Goal: Task Accomplishment & Management: Manage account settings

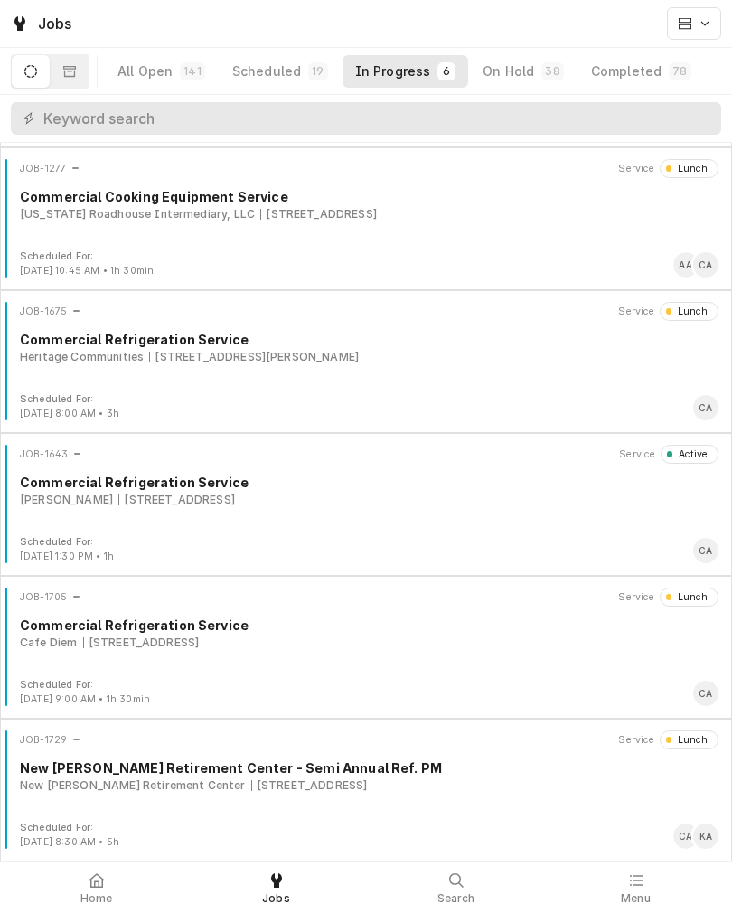
scroll to position [138, 0]
click at [395, 82] on button "In Progress 6" at bounding box center [405, 71] width 127 height 33
click at [408, 76] on div "In Progress" at bounding box center [393, 71] width 76 height 18
click at [173, 799] on div "JOB-1729 Service Lunch New Cassel Retirement Center - Semi Annual Ref. PM New C…" at bounding box center [366, 775] width 718 height 90
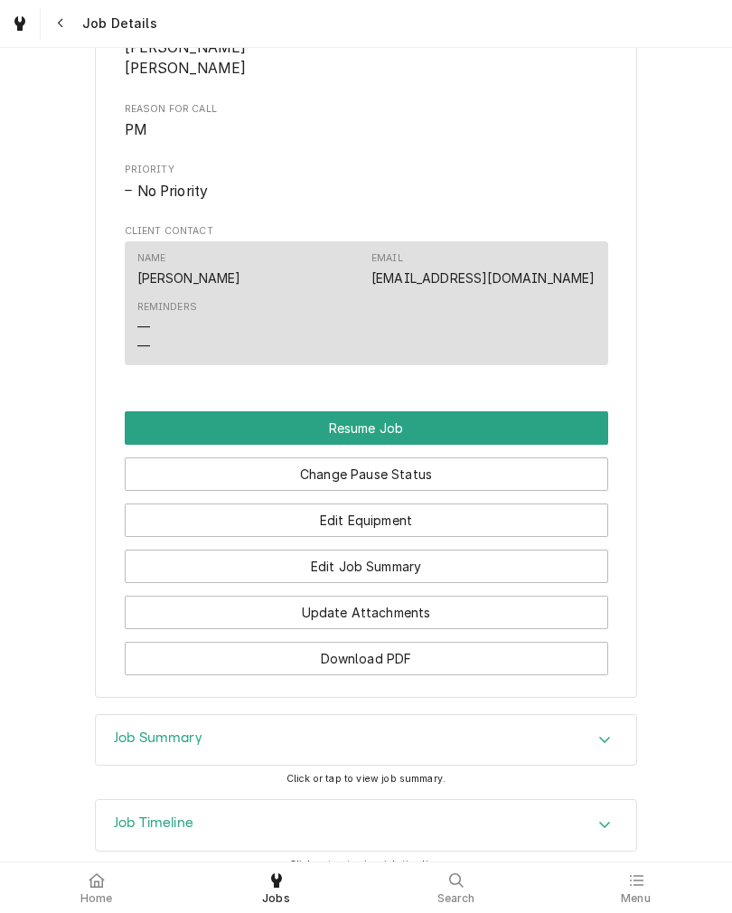
scroll to position [1194, 0]
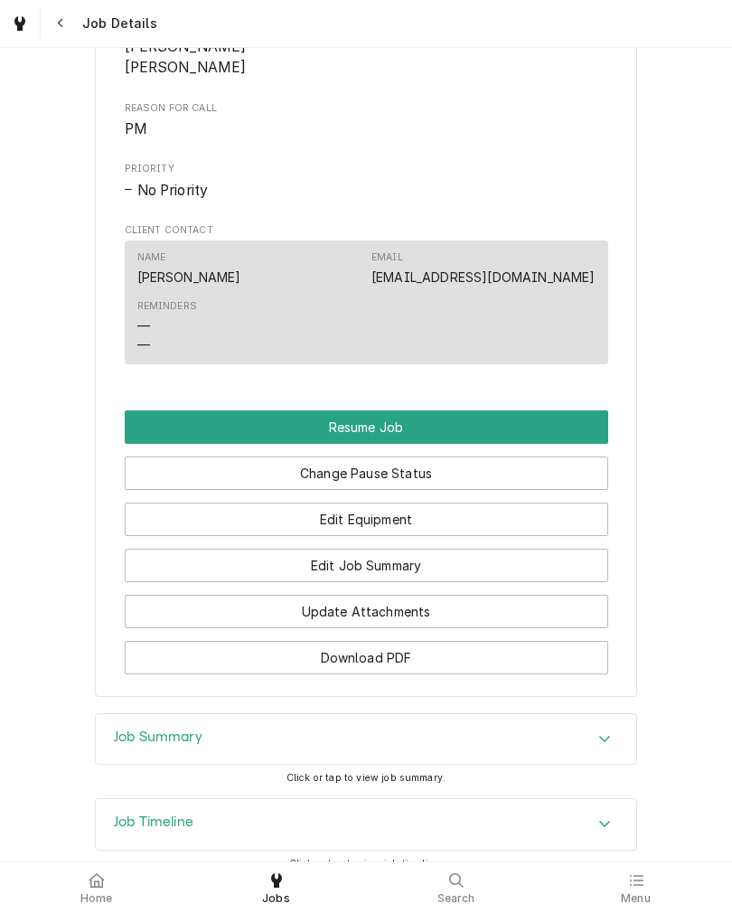
click at [146, 444] on button "Resume Job" at bounding box center [366, 426] width 483 height 33
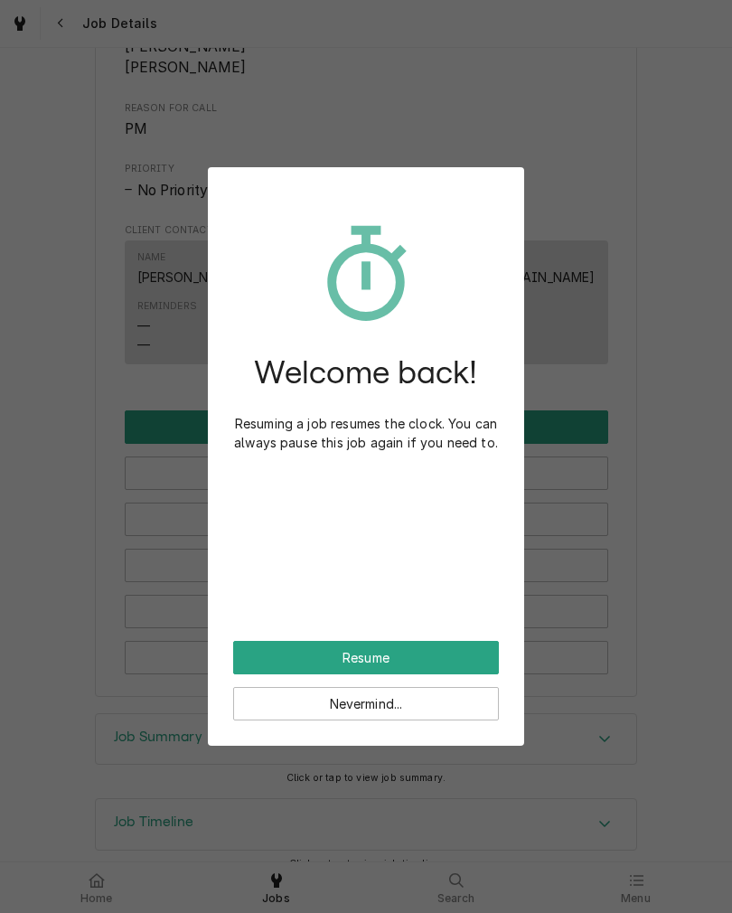
click at [266, 653] on button "Resume" at bounding box center [366, 657] width 266 height 33
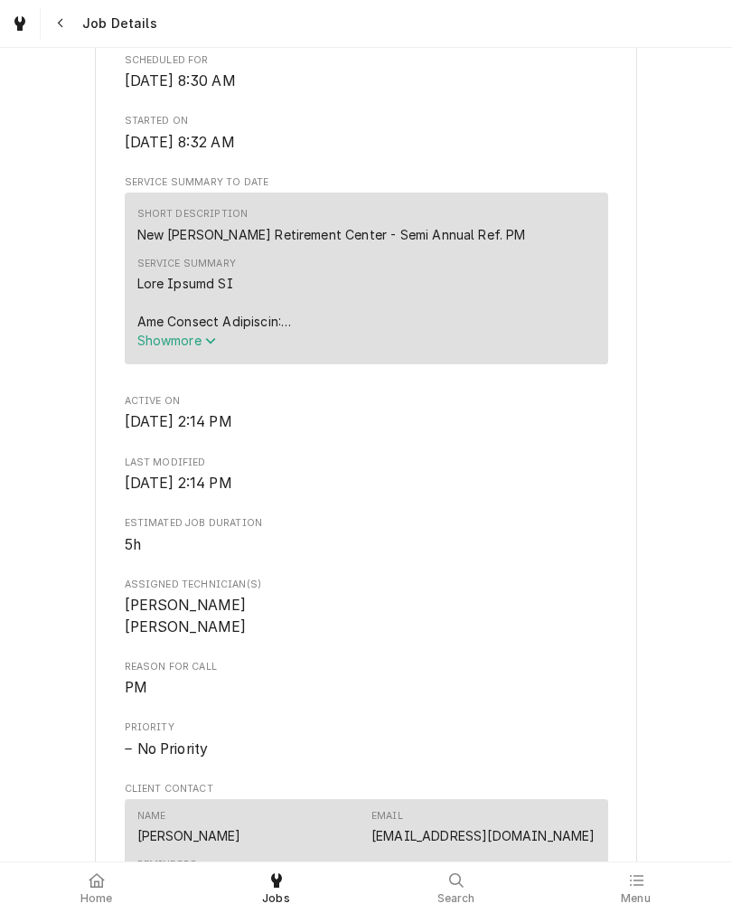
scroll to position [464, 0]
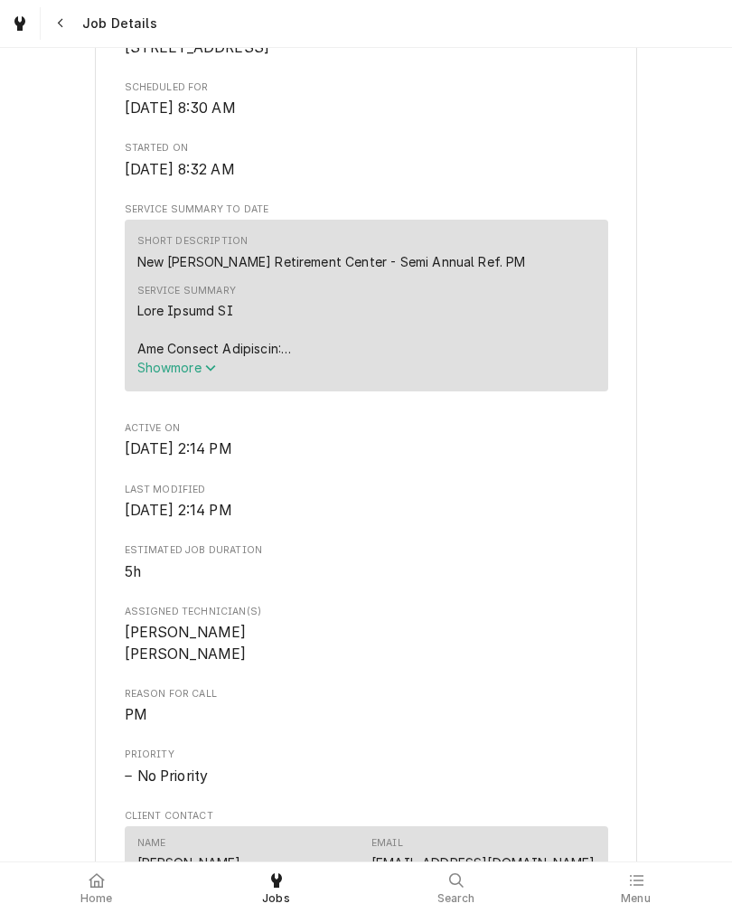
click at [146, 377] on button "Show more" at bounding box center [366, 367] width 458 height 19
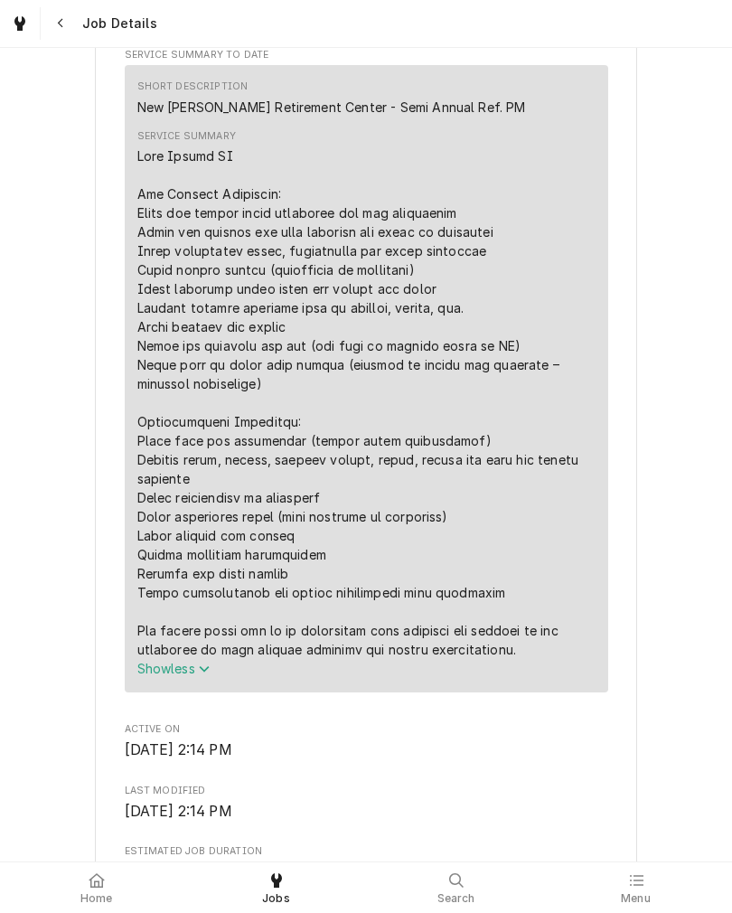
scroll to position [618, 0]
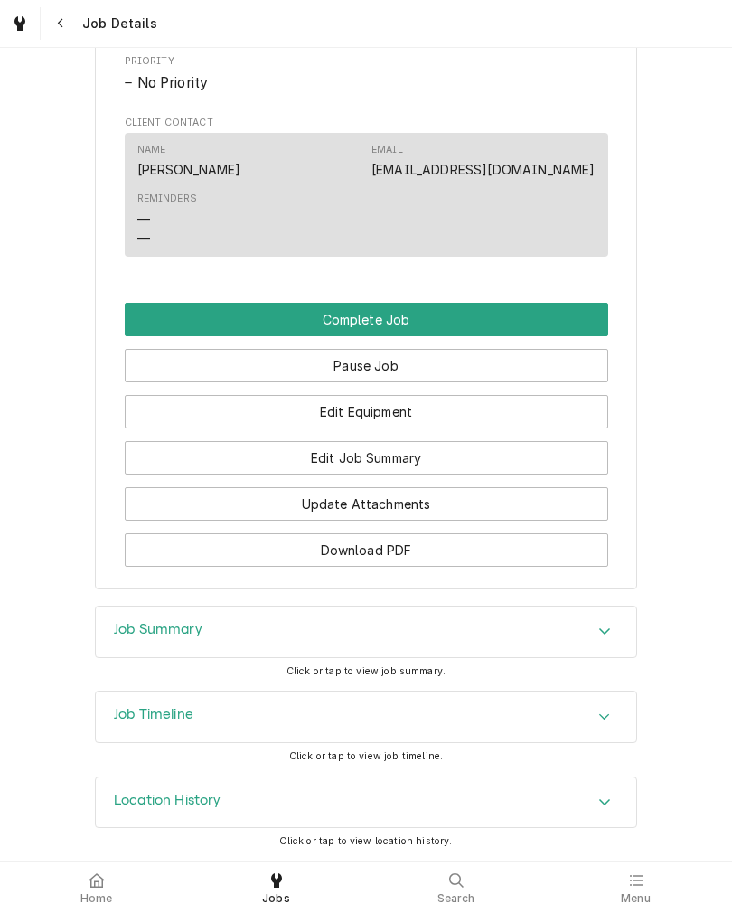
click at [96, 881] on icon at bounding box center [96, 880] width 15 height 14
click at [89, 879] on icon at bounding box center [97, 880] width 16 height 14
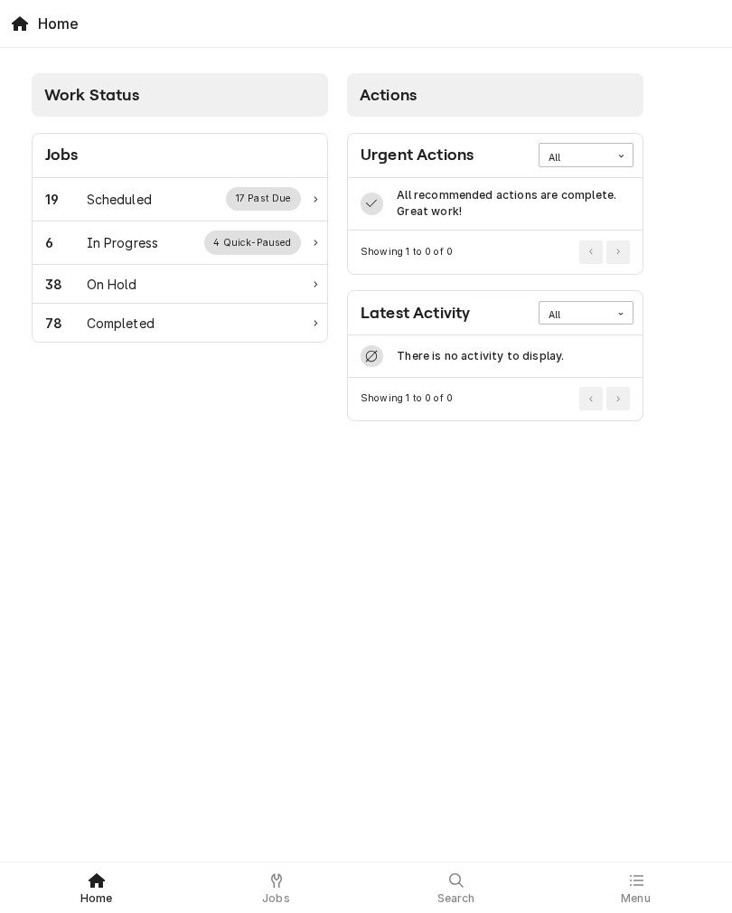
click at [68, 250] on div "6" at bounding box center [66, 242] width 42 height 19
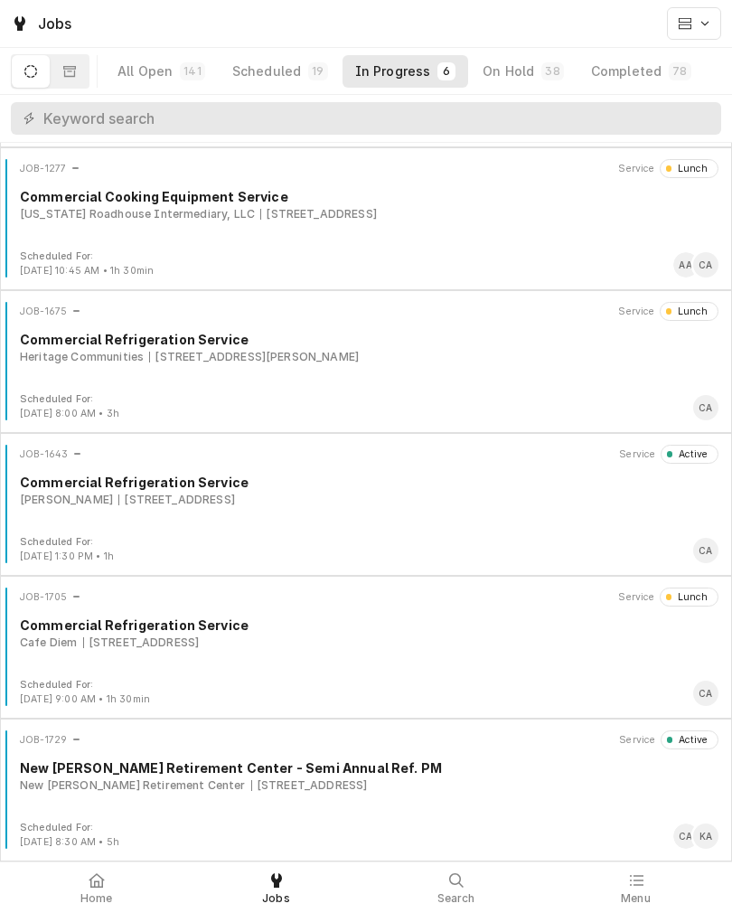
scroll to position [138, 0]
click at [118, 508] on div "12301 W Maple Rd, Omaha, NE 68164" at bounding box center [176, 500] width 117 height 16
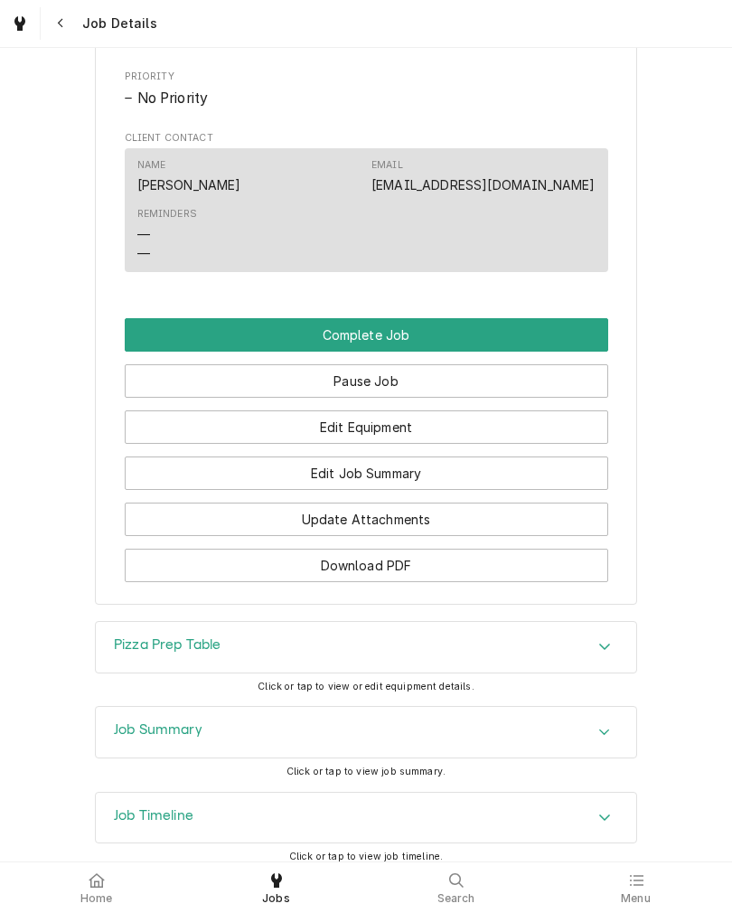
scroll to position [1140, 0]
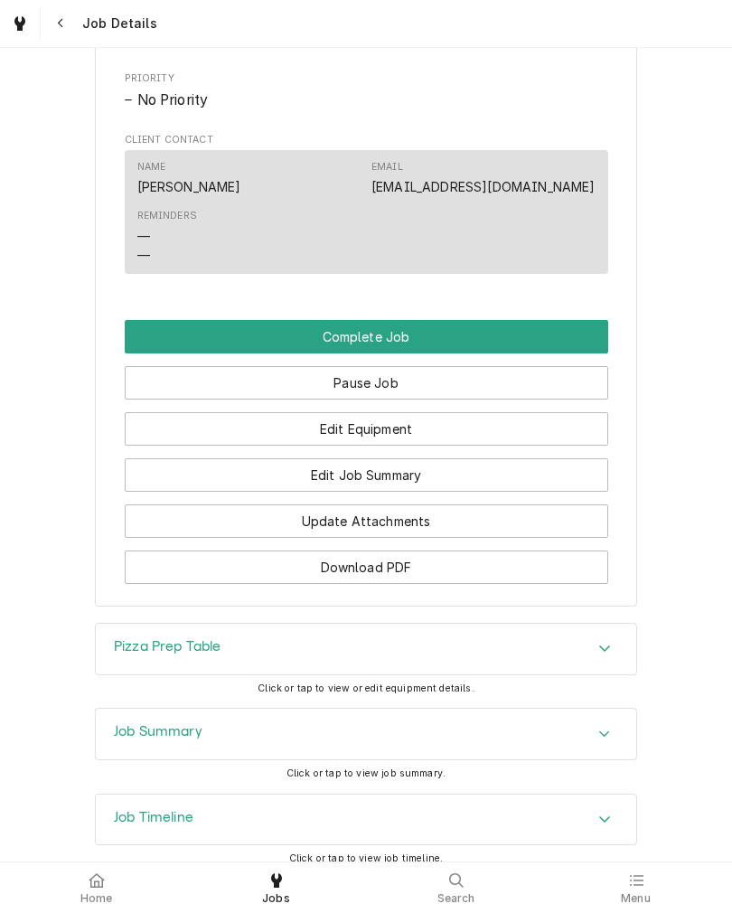
click at [514, 492] on button "Edit Job Summary" at bounding box center [366, 474] width 483 height 33
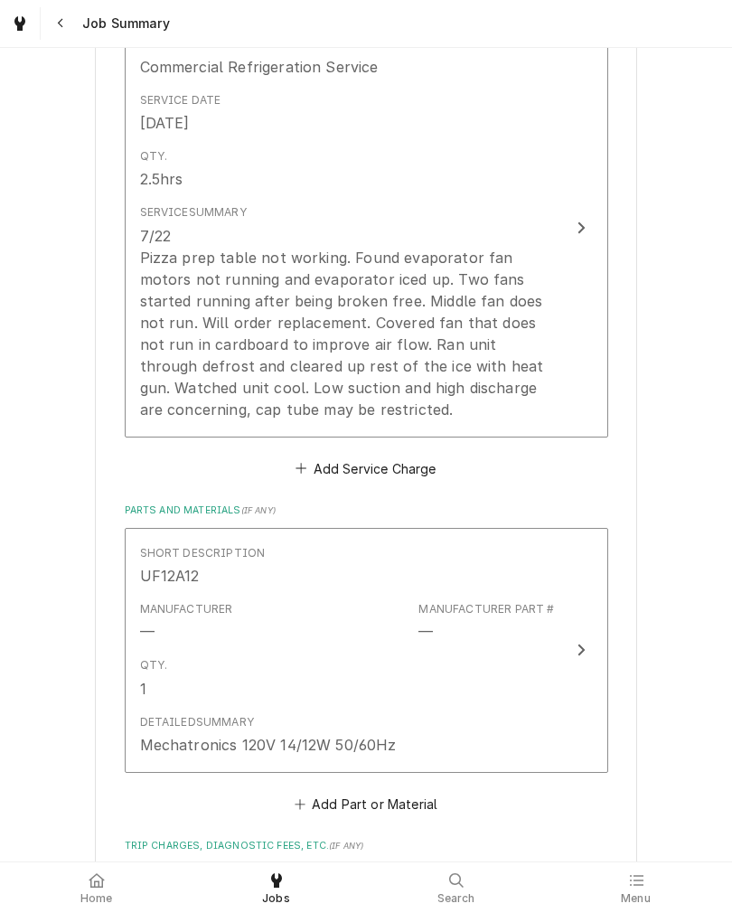
scroll to position [487, 0]
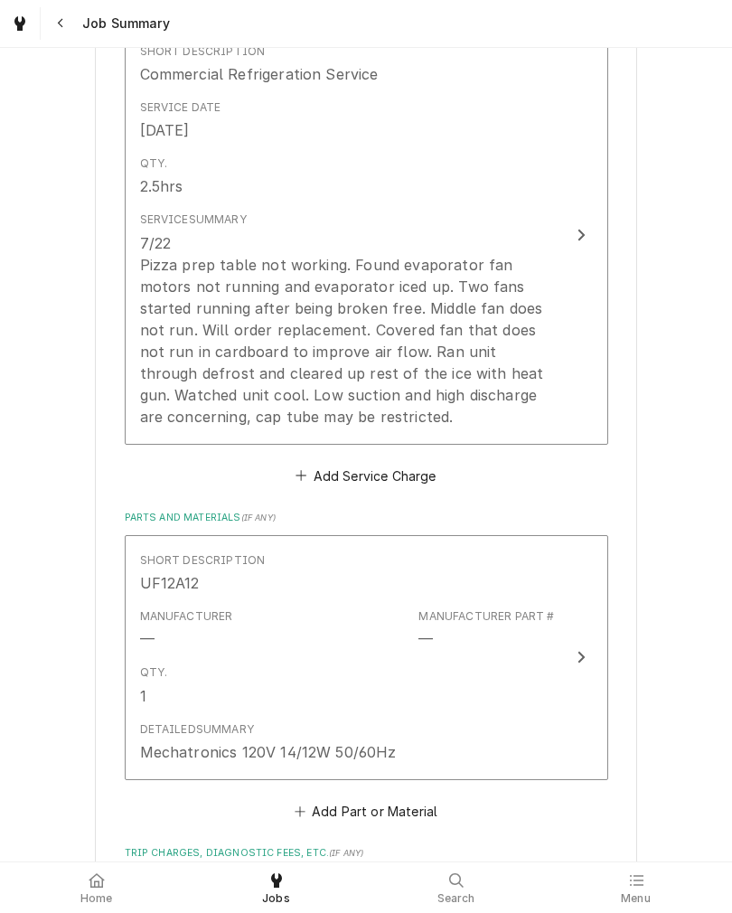
click at [181, 398] on div "7/22 Pizza prep table not working. Found evaporator fan motors not running and …" at bounding box center [347, 329] width 415 height 195
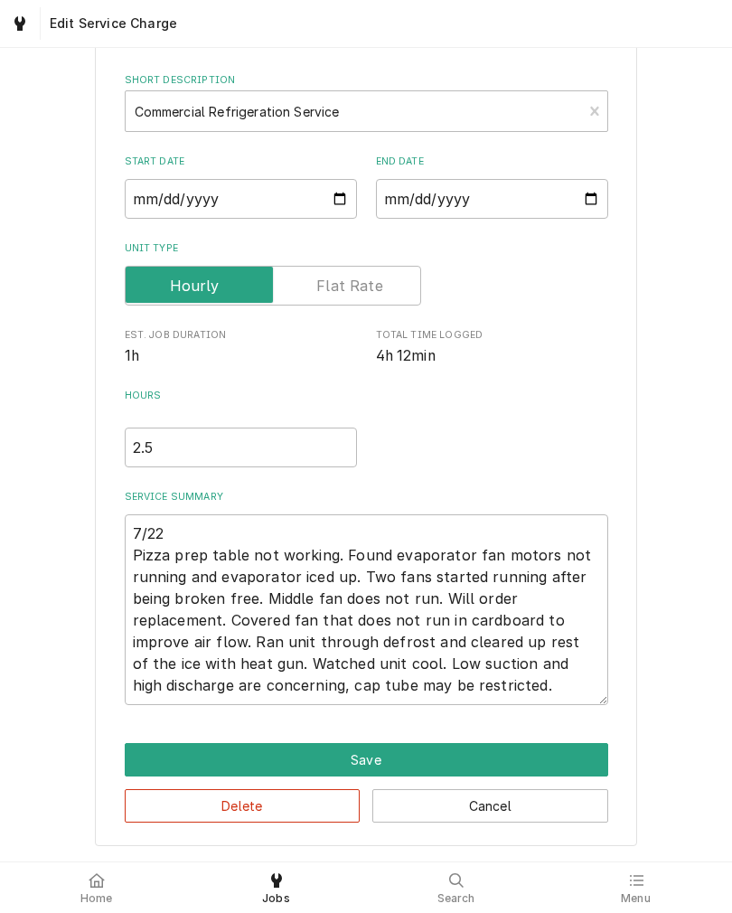
scroll to position [84, 0]
click at [268, 436] on input "2.5" at bounding box center [241, 447] width 232 height 40
type textarea "x"
type input "2"
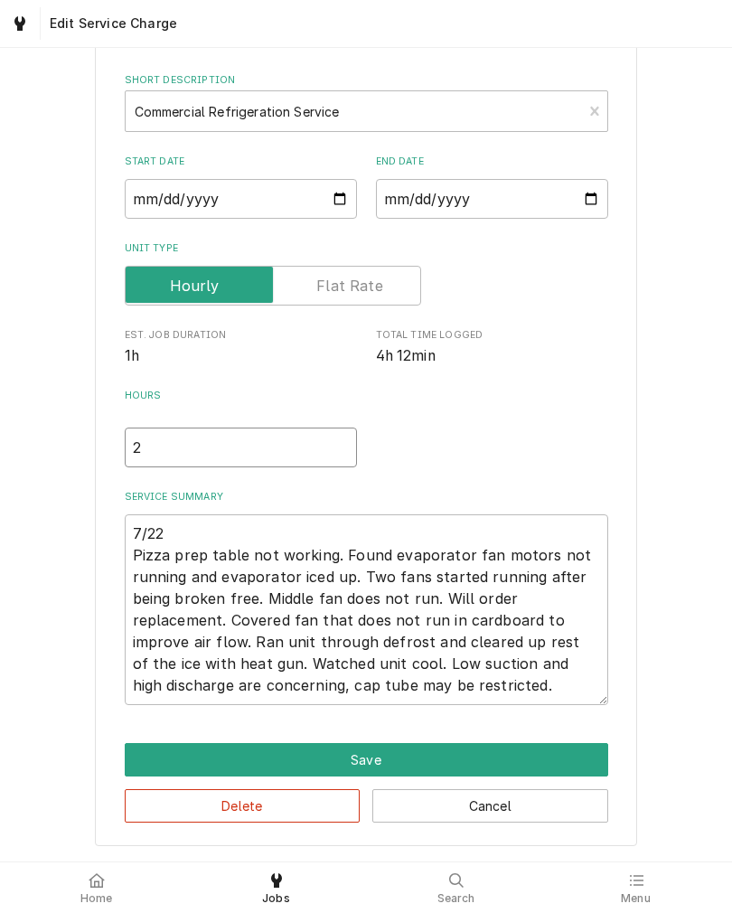
type textarea "x"
type input "4"
type textarea "x"
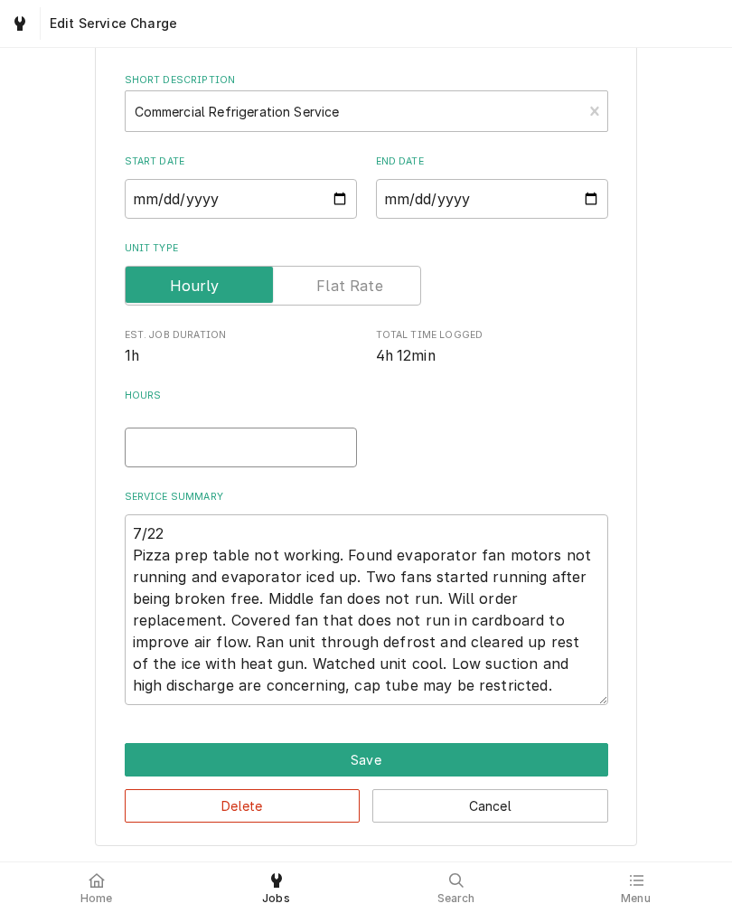
type input "4.2"
type textarea "x"
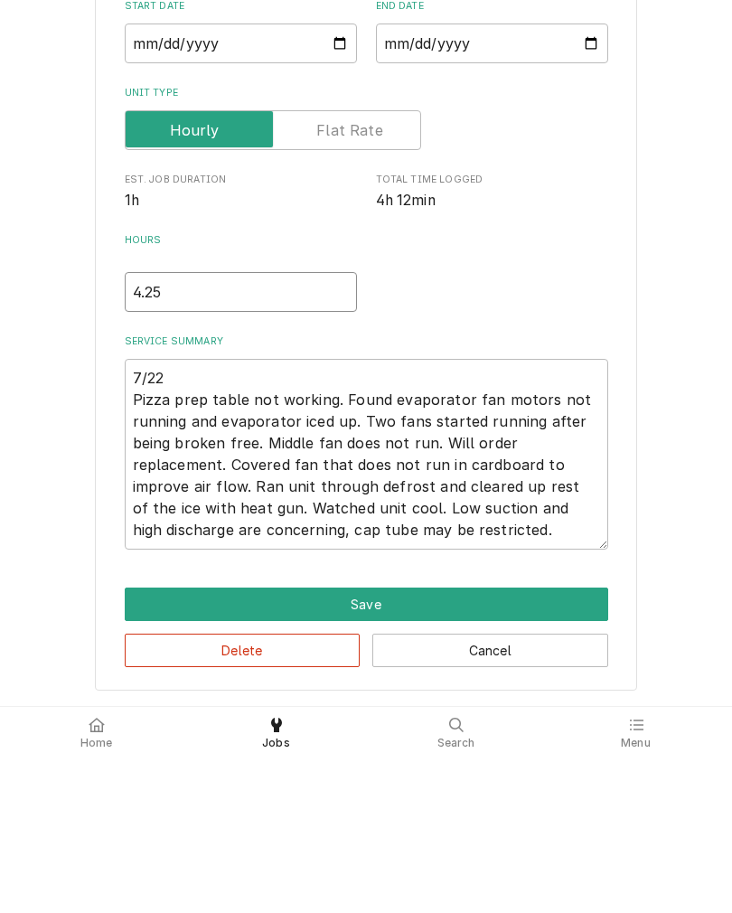
type input "4.25"
click at [573, 536] on textarea "7/22 Pizza prep table not working. Found evaporator fan motors not running and …" at bounding box center [366, 609] width 483 height 191
type textarea "x"
type textarea "7/22 Pizza prep table not working. Found evaporator fan motors not running and …"
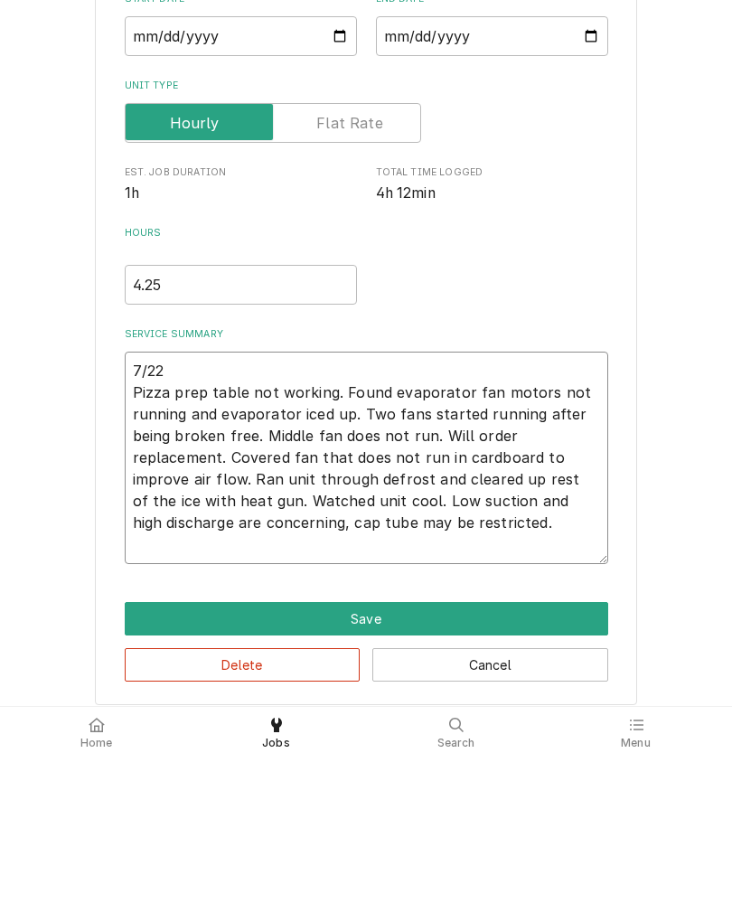
type textarea "x"
type textarea "7/22 Pizza prep table not working. Found evaporator fan motors not running and …"
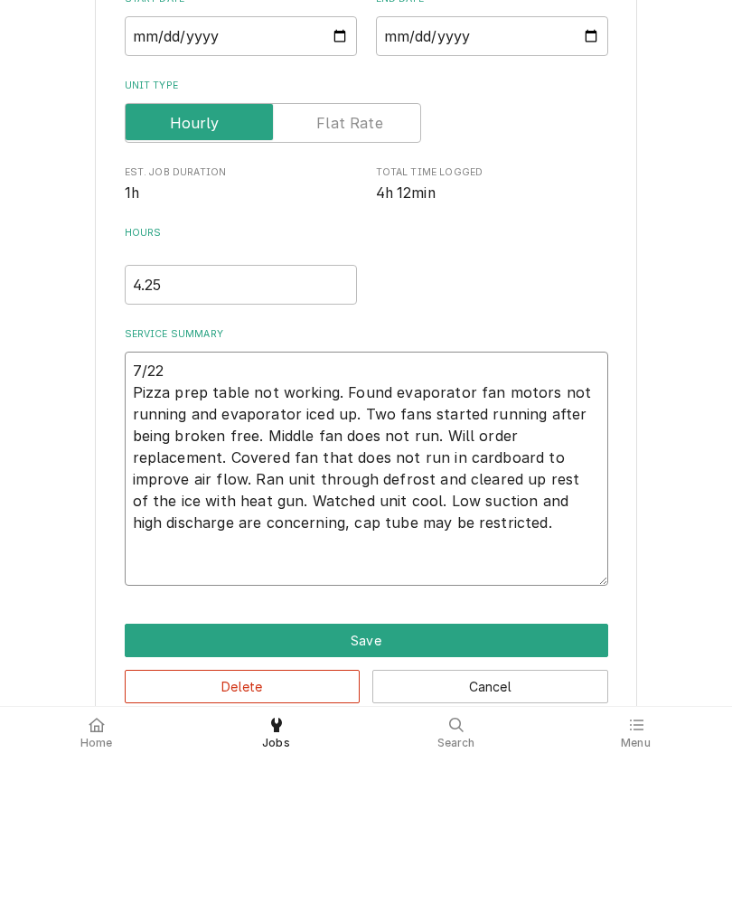
type textarea "x"
type textarea "7/22 Pizza prep table not working. Found evaporator fan motors not running and …"
type textarea "x"
type textarea "7/22 Pizza prep table not working. Found evaporator fan motors not running and …"
type textarea "x"
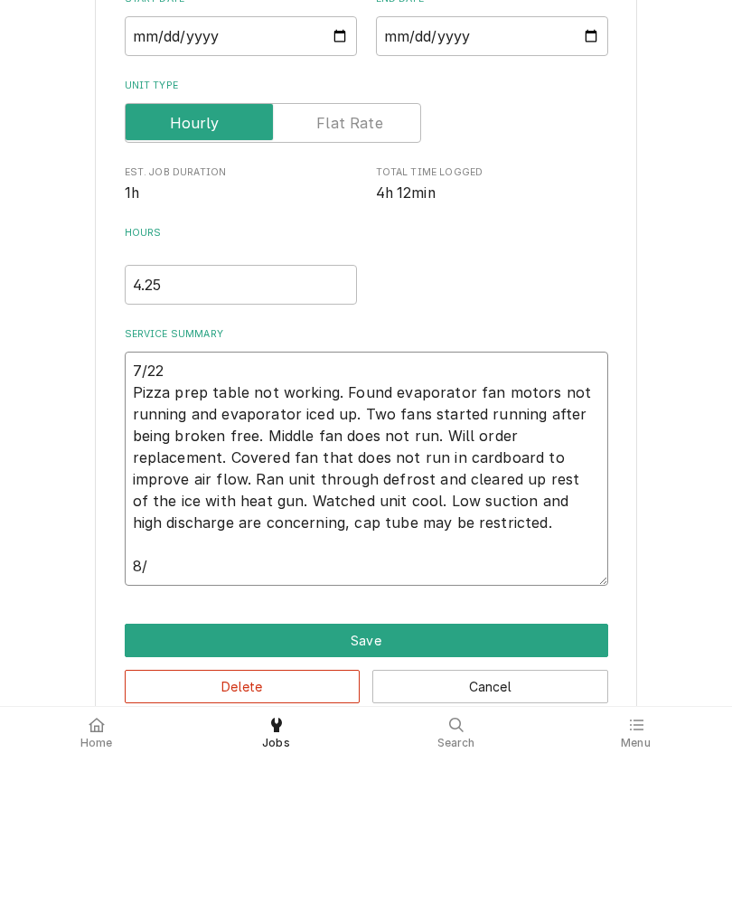
type textarea "7/22 Pizza prep table not working. Found evaporator fan motors not running and …"
type textarea "x"
type textarea "7/22 Pizza prep table not working. Found evaporator fan motors not running and …"
type textarea "x"
type textarea "7/22 Pizza prep table not working. Found evaporator fan motors not running and …"
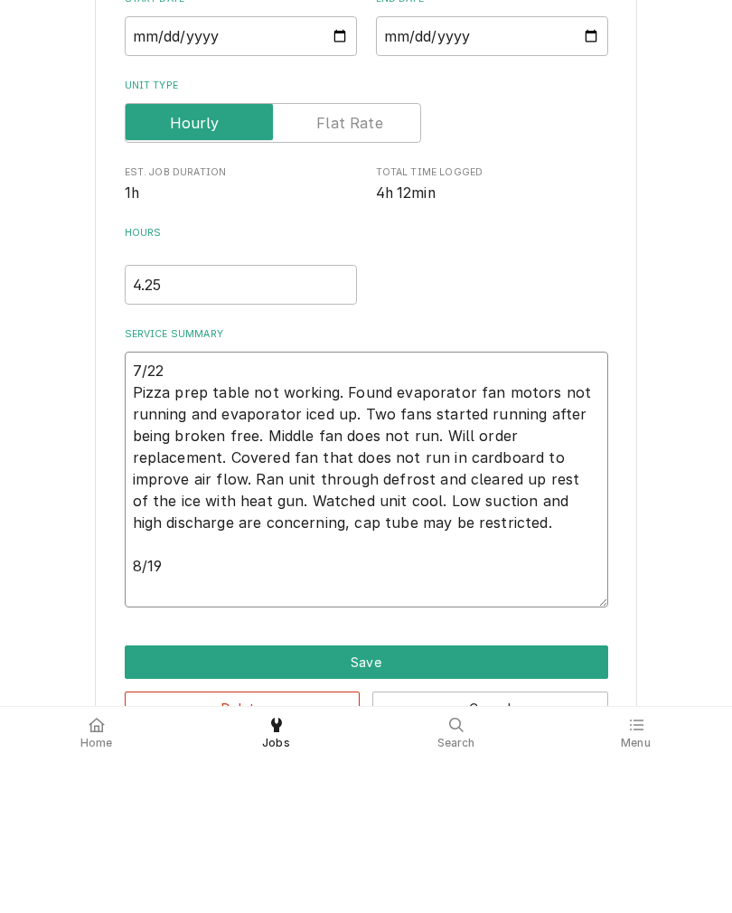
type textarea "x"
type textarea "7/22 Pizza prep table not working. Found evaporator fan motors not running and …"
type textarea "x"
type textarea "7/22 Pizza prep table not working. Found evaporator fan motors not running and …"
type textarea "x"
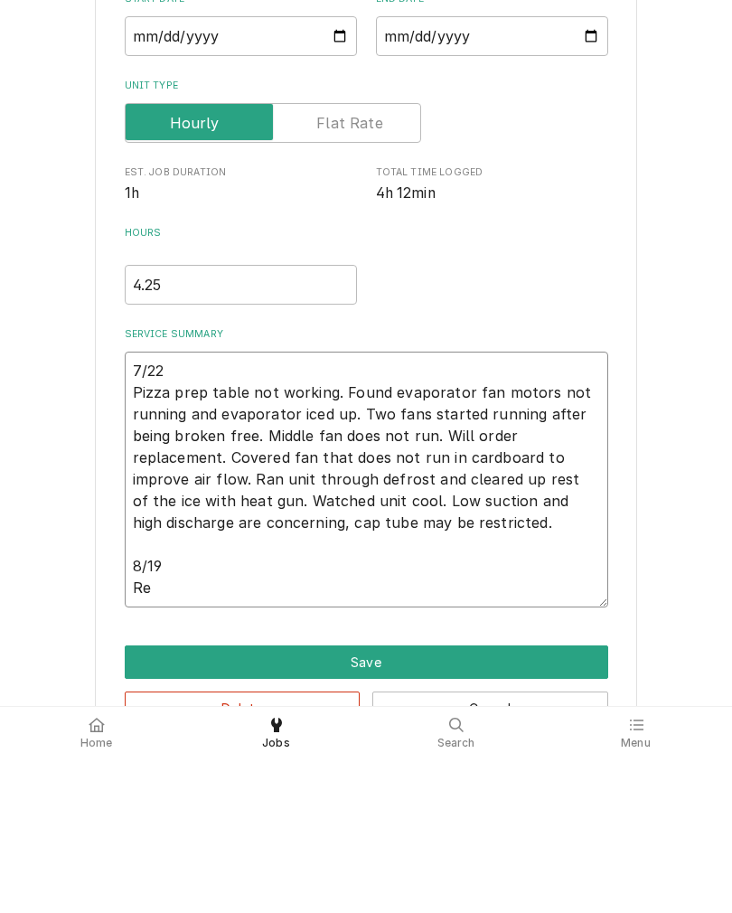
type textarea "7/22 Pizza prep table not working. Found evaporator fan motors not running and …"
type textarea "x"
type textarea "7/22 Pizza prep table not working. Found evaporator fan motors not running and …"
type textarea "x"
type textarea "7/22 Pizza prep table not working. Found evaporator fan motors not running and …"
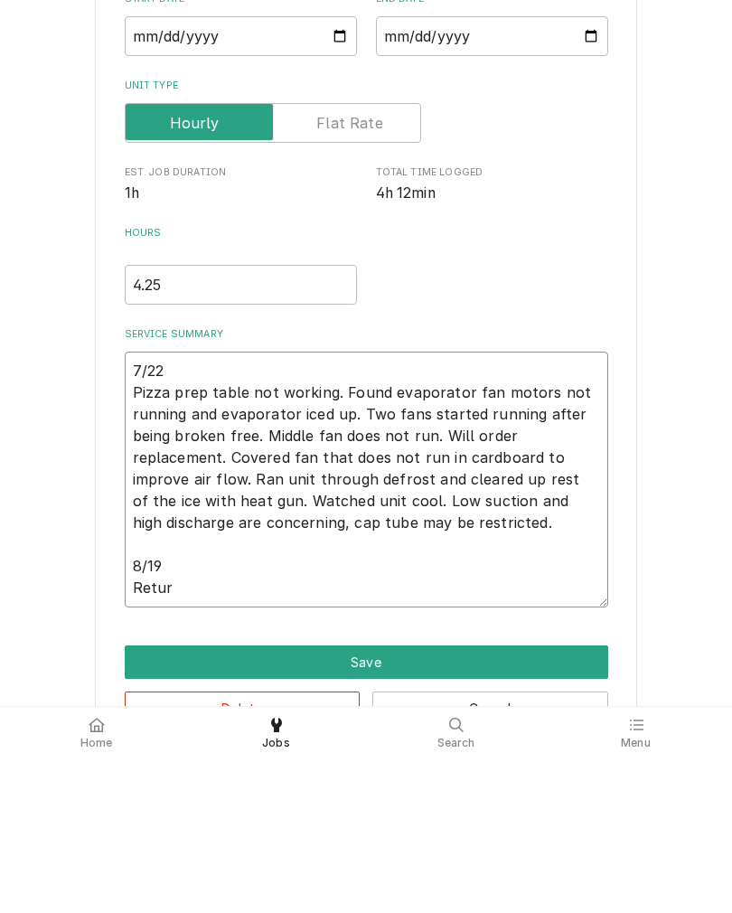
type textarea "x"
type textarea "7/22 Pizza prep table not working. Found evaporator fan motors not running and …"
type textarea "x"
type textarea "7/22 Pizza prep table not working. Found evaporator fan motors not running and …"
type textarea "x"
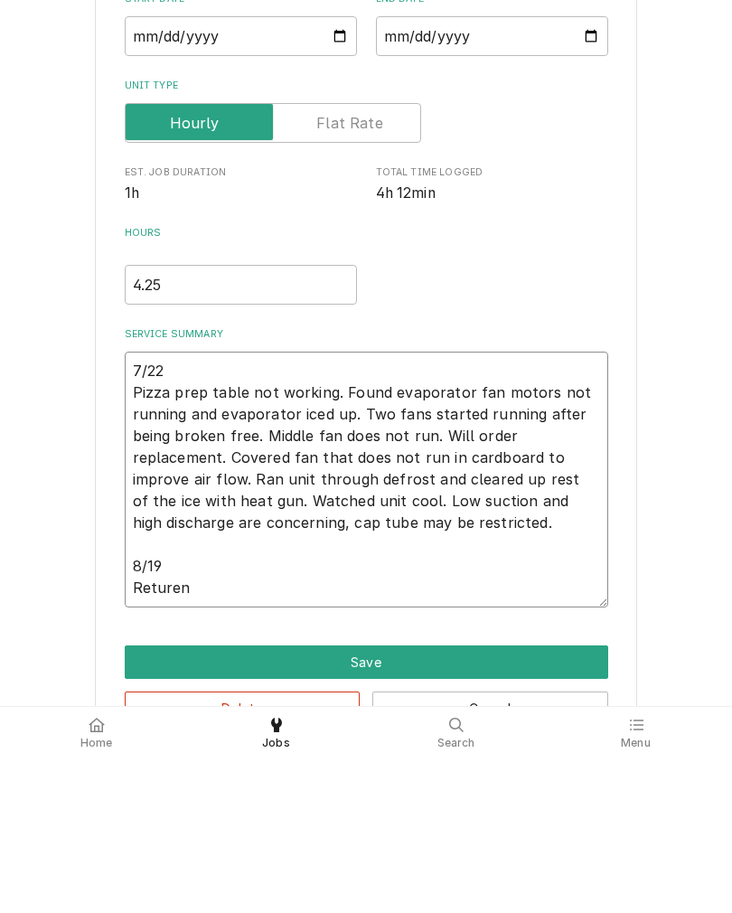
type textarea "7/22 Pizza prep table not working. Found evaporator fan motors not running and …"
type textarea "x"
type textarea "7/22 Pizza prep table not working. Found evaporator fan motors not running and …"
type textarea "x"
type textarea "7/22 Pizza prep table not working. Found evaporator fan motors not running and …"
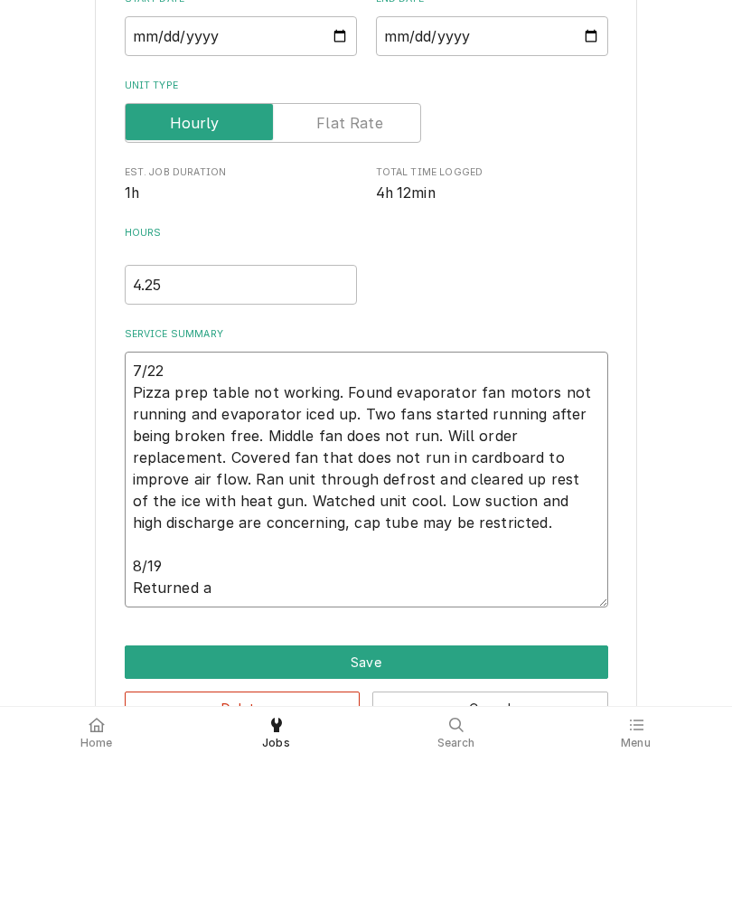
type textarea "x"
type textarea "7/22 Pizza prep table not working. Found evaporator fan motors not running and …"
type textarea "x"
type textarea "7/22 Pizza prep table not working. Found evaporator fan motors not running and …"
type textarea "x"
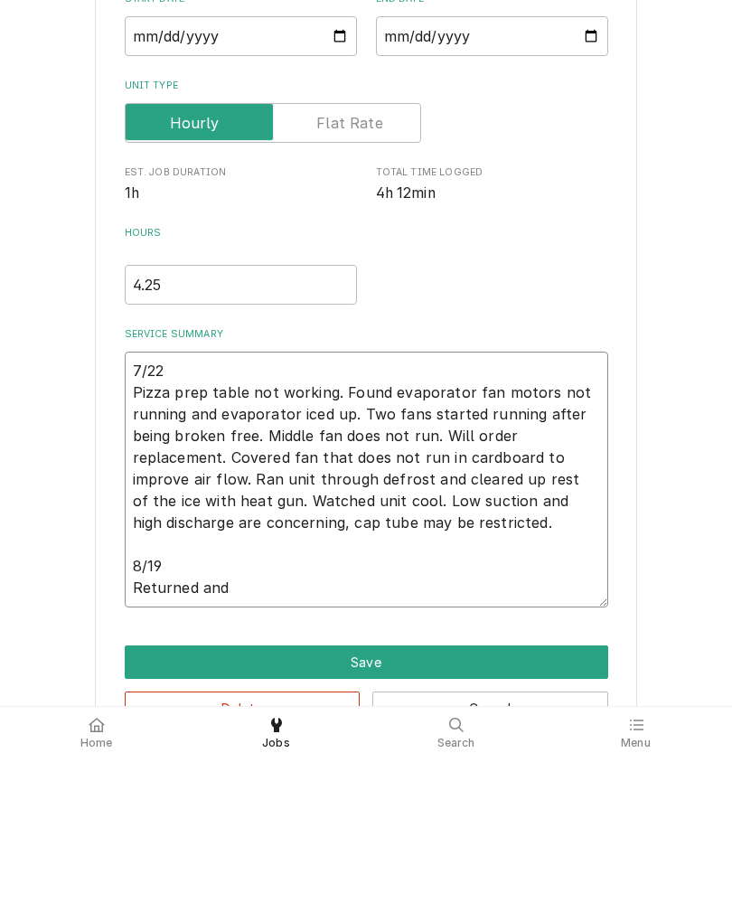
type textarea "7/22 Pizza prep table not working. Found evaporator fan motors not running and …"
type textarea "x"
type textarea "7/22 Pizza prep table not working. Found evaporator fan motors not running and …"
type textarea "x"
type textarea "7/22 Pizza prep table not working. Found evaporator fan motors not running and …"
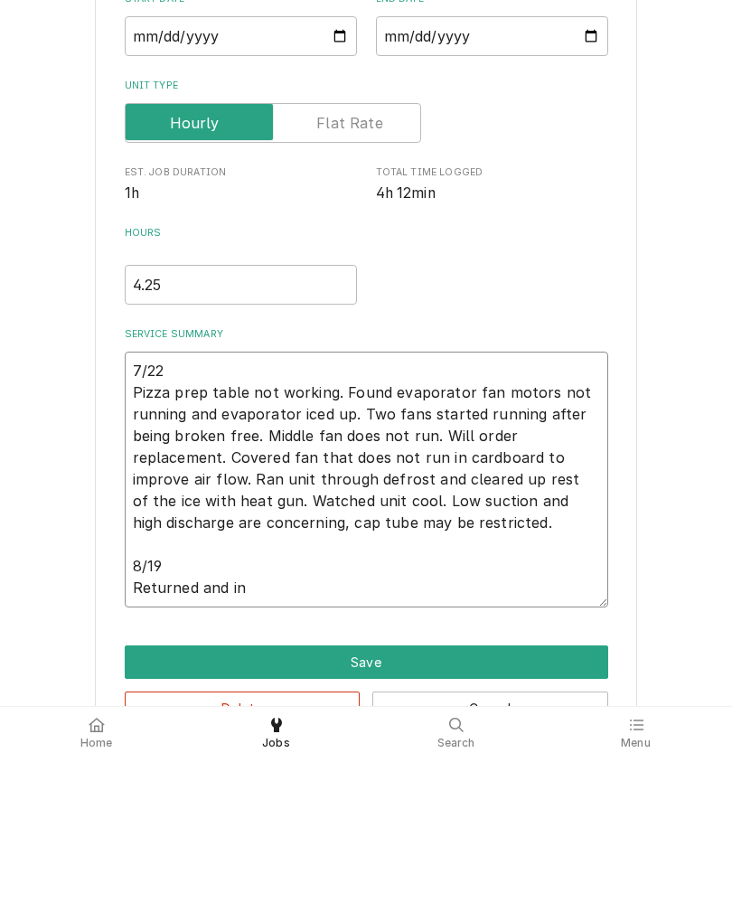
type textarea "x"
type textarea "7/22 Pizza prep table not working. Found evaporator fan motors not running and …"
type textarea "x"
type textarea "7/22 Pizza prep table not working. Found evaporator fan motors not running and …"
type textarea "x"
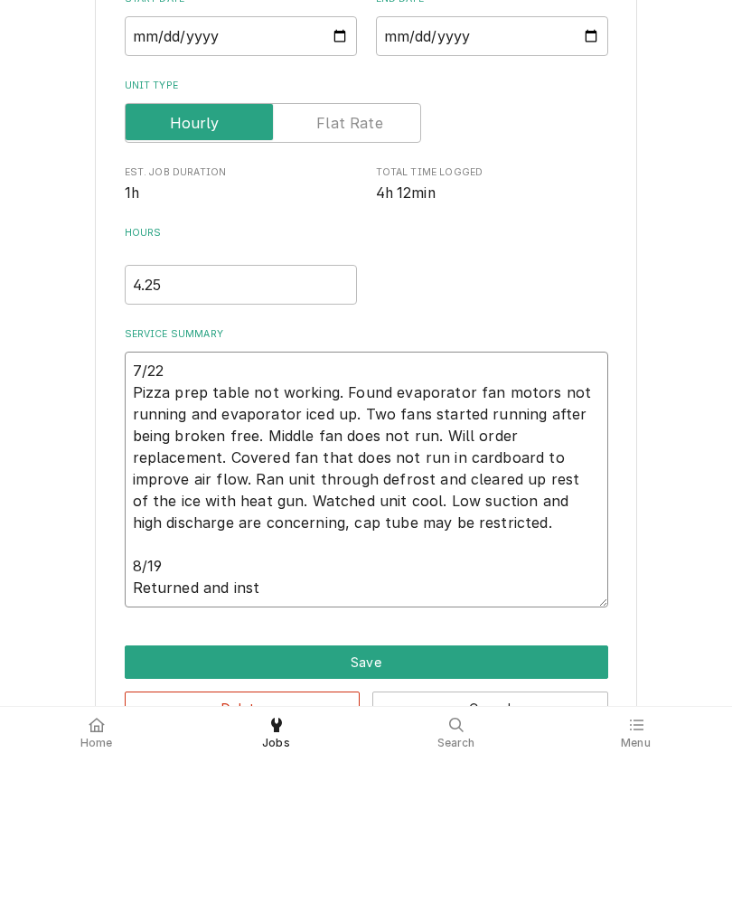
type textarea "7/22 Pizza prep table not working. Found evaporator fan motors not running and …"
type textarea "x"
type textarea "7/22 Pizza prep table not working. Found evaporator fan motors not running and …"
type textarea "x"
type textarea "7/22 Pizza prep table not working. Found evaporator fan motors not running and …"
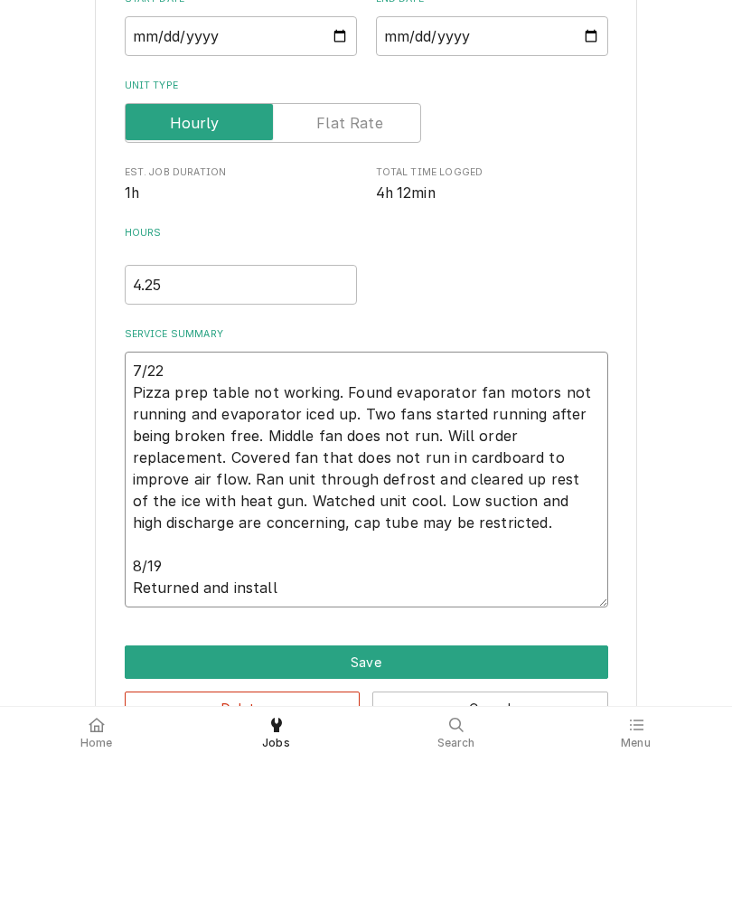
type textarea "x"
type textarea "7/22 Pizza prep table not working. Found evaporator fan motors not running and …"
type textarea "x"
type textarea "7/22 Pizza prep table not working. Found evaporator fan motors not running and …"
type textarea "x"
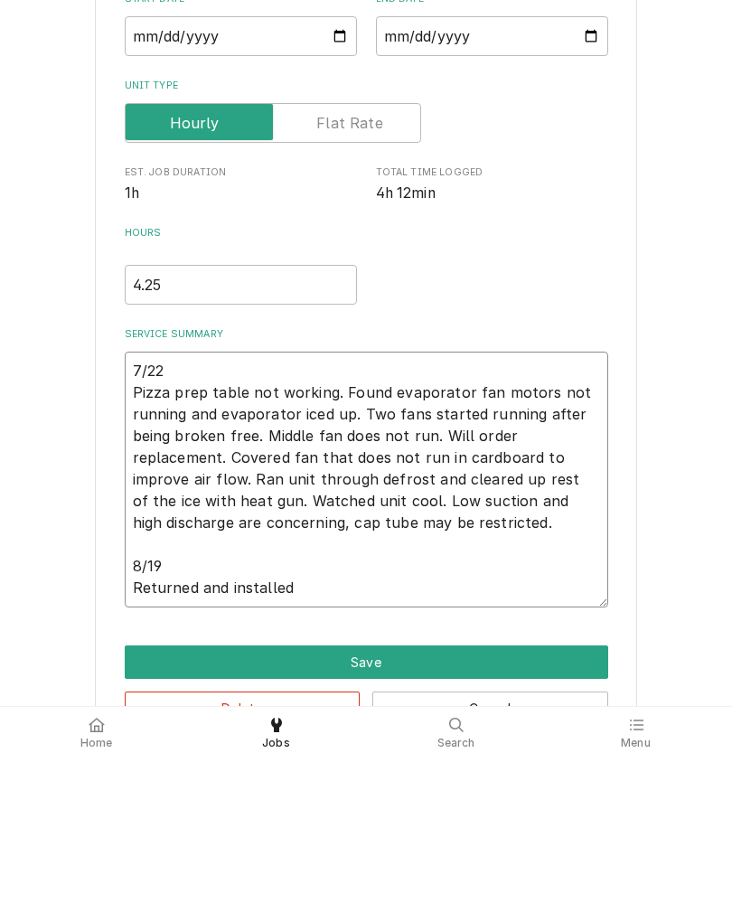
type textarea "7/22 Pizza prep table not working. Found evaporator fan motors not running and …"
type textarea "x"
type textarea "7/22 Pizza prep table not working. Found evaporator fan motors not running and …"
type textarea "x"
type textarea "7/22 Pizza prep table not working. Found evaporator fan motors not running and …"
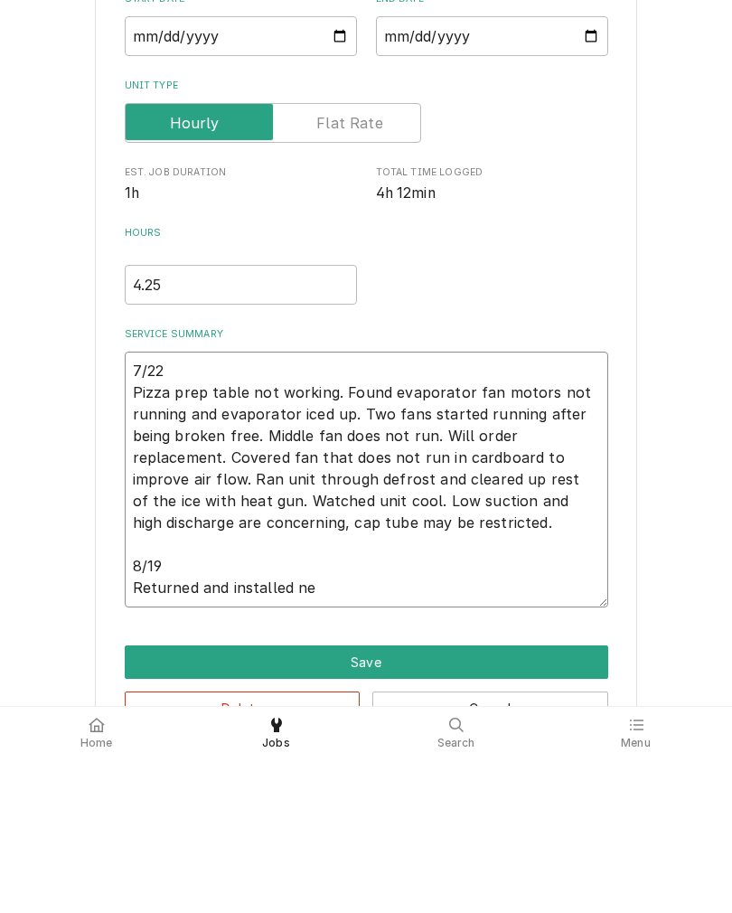
type textarea "x"
type textarea "7/22 Pizza prep table not working. Found evaporator fan motors not running and …"
type textarea "x"
type textarea "7/22 Pizza prep table not working. Found evaporator fan motors not running and …"
type textarea "x"
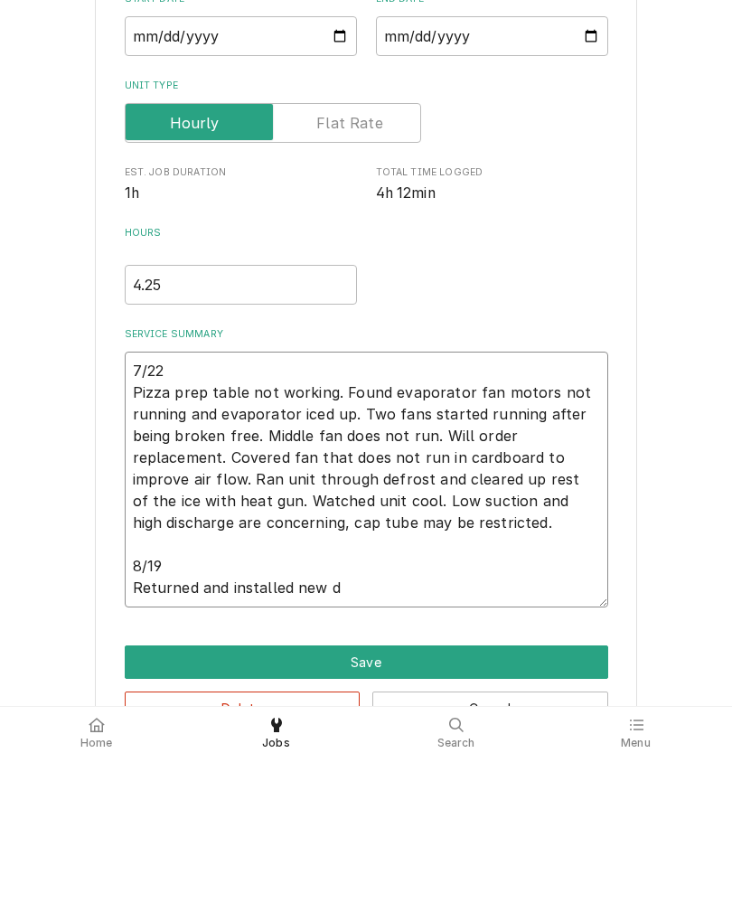
type textarea "7/22 Pizza prep table not working. Found evaporator fan motors not running and …"
type textarea "x"
type textarea "7/22 Pizza prep table not working. Found evaporator fan motors not running and …"
type textarea "x"
type textarea "7/22 Pizza prep table not working. Found evaporator fan motors not running and …"
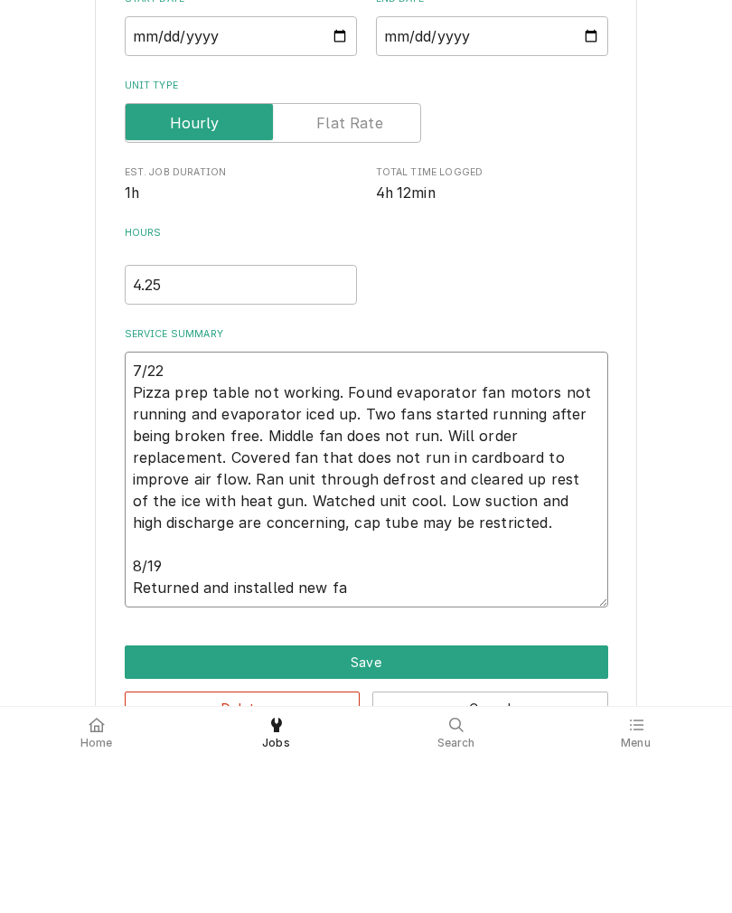
type textarea "x"
type textarea "7/22 Pizza prep table not working. Found evaporator fan motors not running and …"
type textarea "x"
type textarea "7/22 Pizza prep table not working. Found evaporator fan motors not running and …"
type textarea "x"
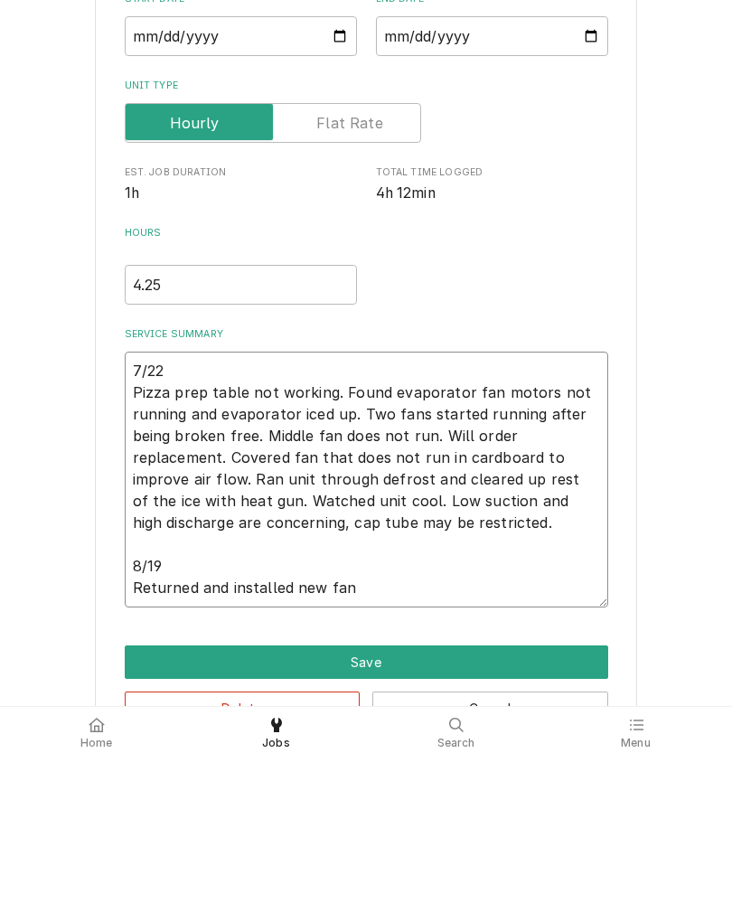
type textarea "7/22 Pizza prep table not working. Found evaporator fan motors not running and …"
type textarea "x"
type textarea "7/22 Pizza prep table not working. Found evaporator fan motors not running and …"
type textarea "x"
type textarea "7/22 Pizza prep table not working. Found evaporator fan motors not running and …"
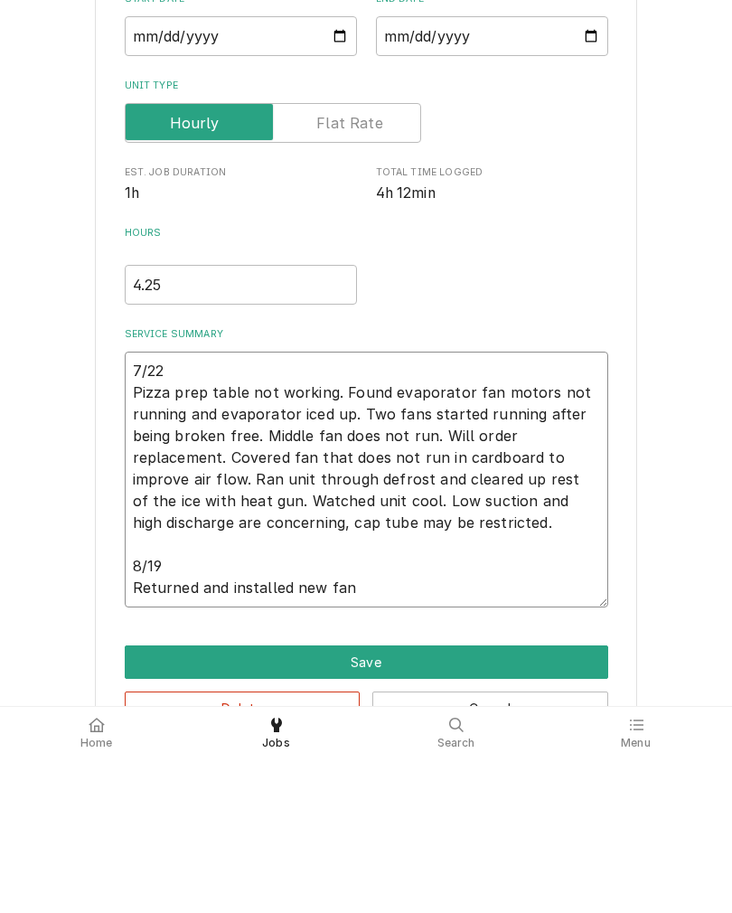
type textarea "x"
type textarea "7/22 Pizza prep table not working. Found evaporator fan motors not running and …"
type textarea "x"
type textarea "7/22 Pizza prep table not working. Found evaporator fan motors not running and …"
type textarea "x"
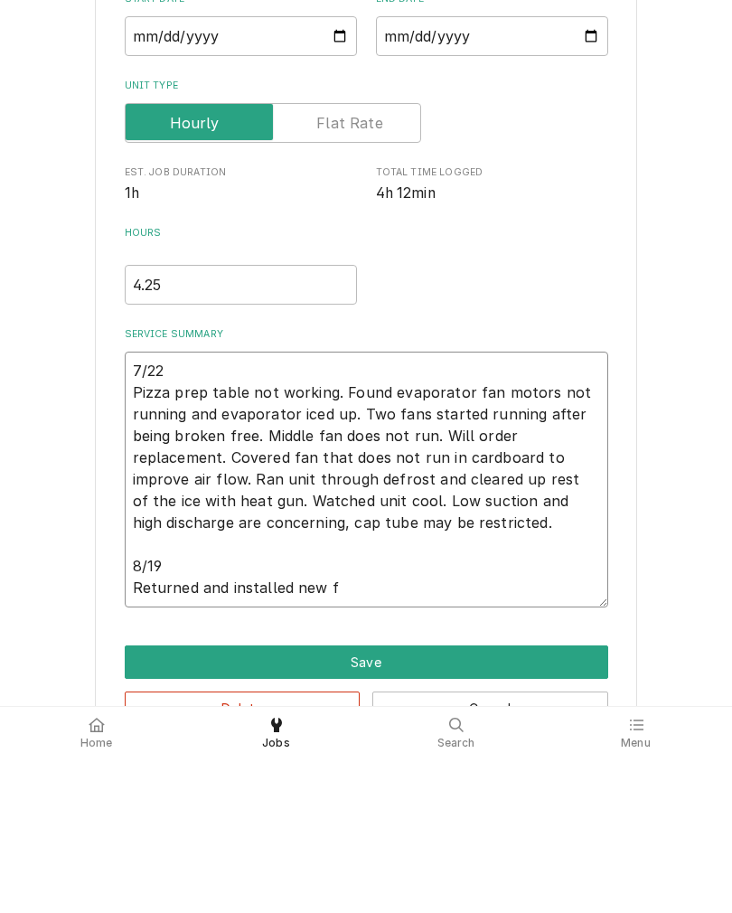
type textarea "7/22 Pizza prep table not working. Found evaporator fan motors not running and …"
type textarea "x"
type textarea "7/22 Pizza prep table not working. Found evaporator fan motors not running and …"
type textarea "x"
type textarea "7/22 Pizza prep table not working. Found evaporator fan motors not running and …"
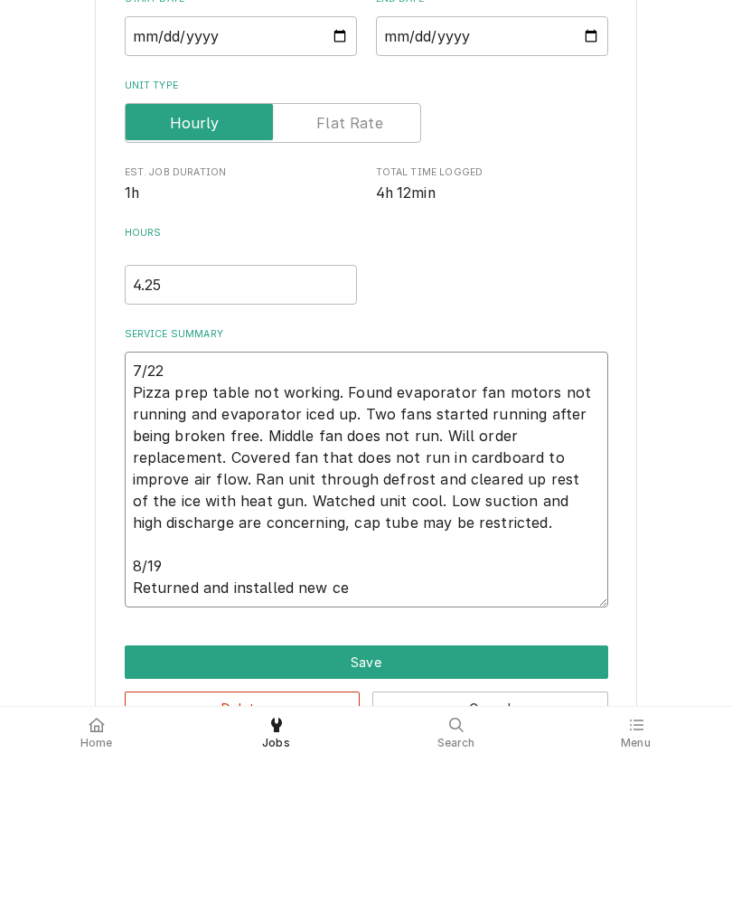
type textarea "x"
type textarea "7/22 Pizza prep table not working. Found evaporator fan motors not running and …"
type textarea "x"
type textarea "7/22 Pizza prep table not working. Found evaporator fan motors not running and …"
type textarea "x"
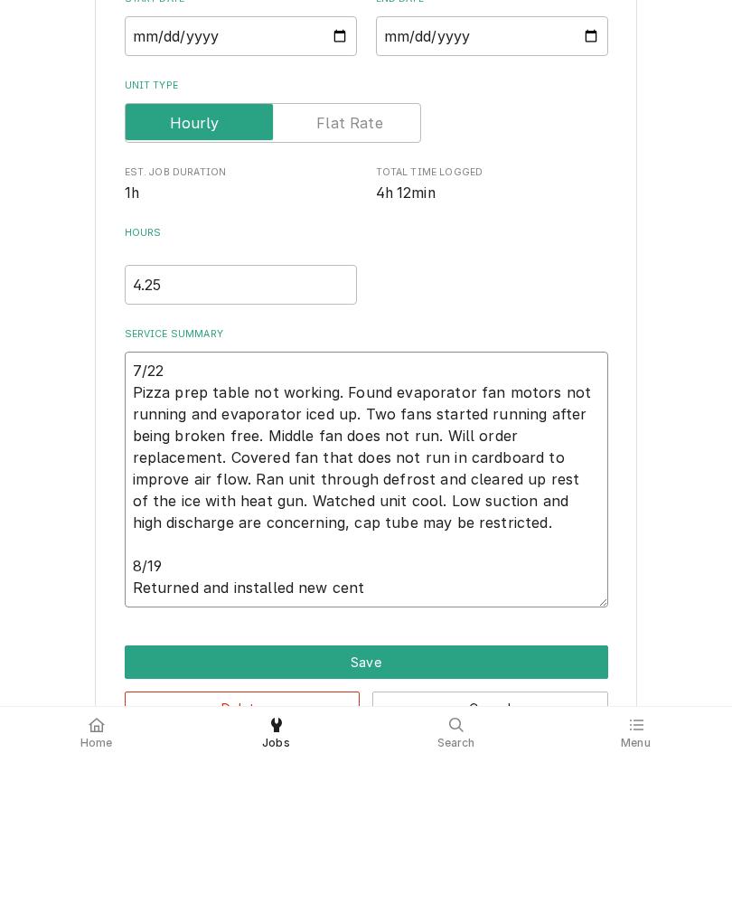
type textarea "7/22 Pizza prep table not working. Found evaporator fan motors not running and …"
type textarea "x"
type textarea "7/22 Pizza prep table not working. Found evaporator fan motors not running and …"
type textarea "x"
type textarea "7/22 Pizza prep table not working. Found evaporator fan motors not running and …"
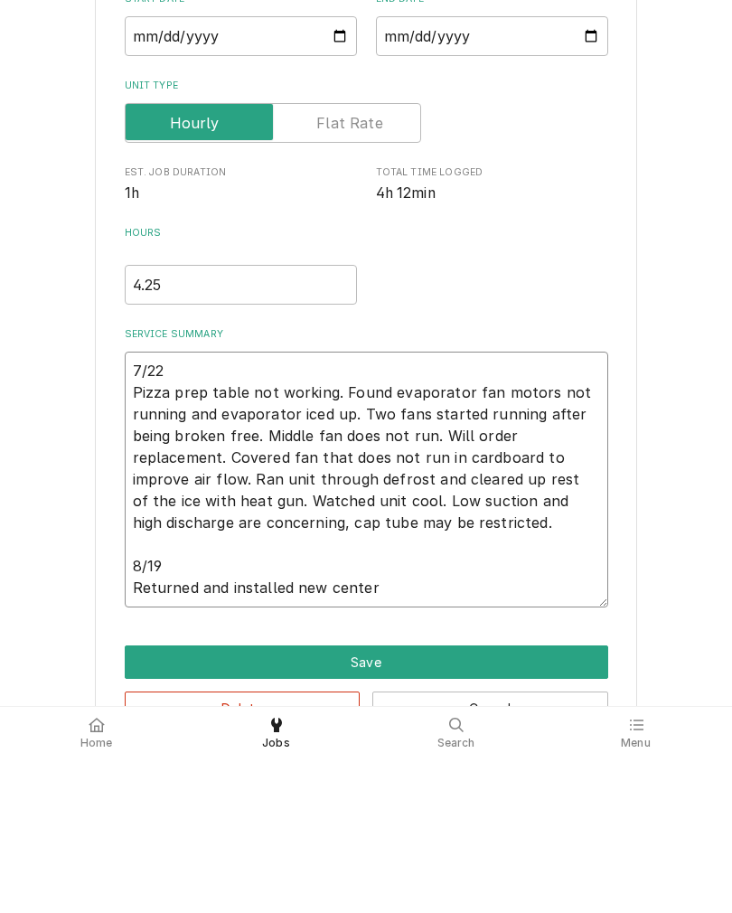
type textarea "x"
type textarea "7/22 Pizza prep table not working. Found evaporator fan motors not running and …"
type textarea "x"
type textarea "7/22 Pizza prep table not working. Found evaporator fan motors not running and …"
type textarea "x"
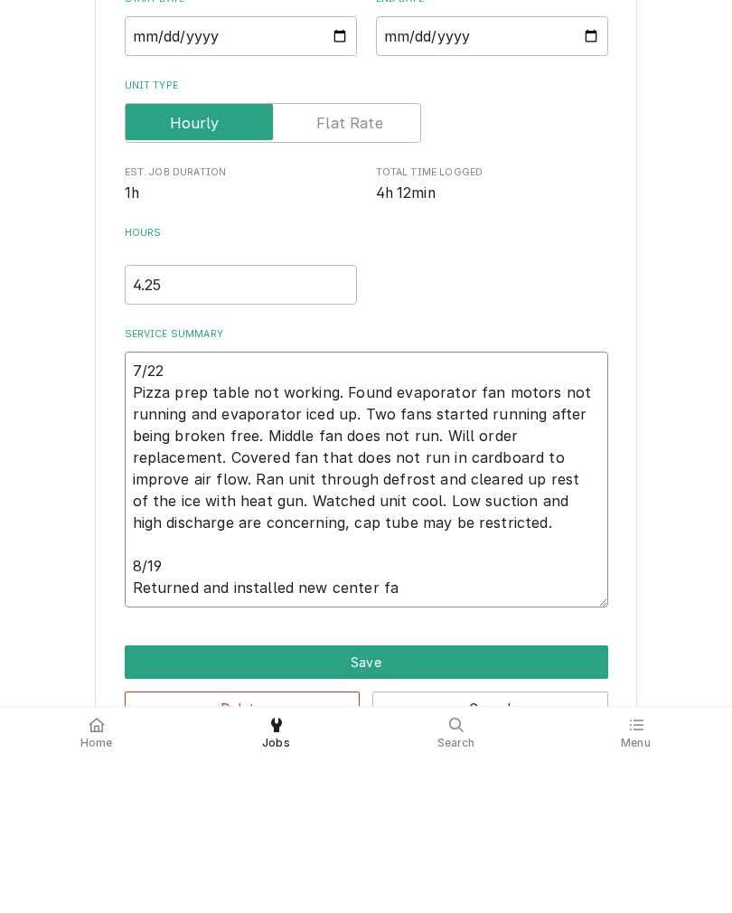
type textarea "7/22 Pizza prep table not working. Found evaporator fan motors not running and …"
type textarea "x"
type textarea "7/22 Pizza prep table not working. Found evaporator fan motors not running and …"
type textarea "x"
type textarea "7/22 Pizza prep table not working. Found evaporator fan motors not running and …"
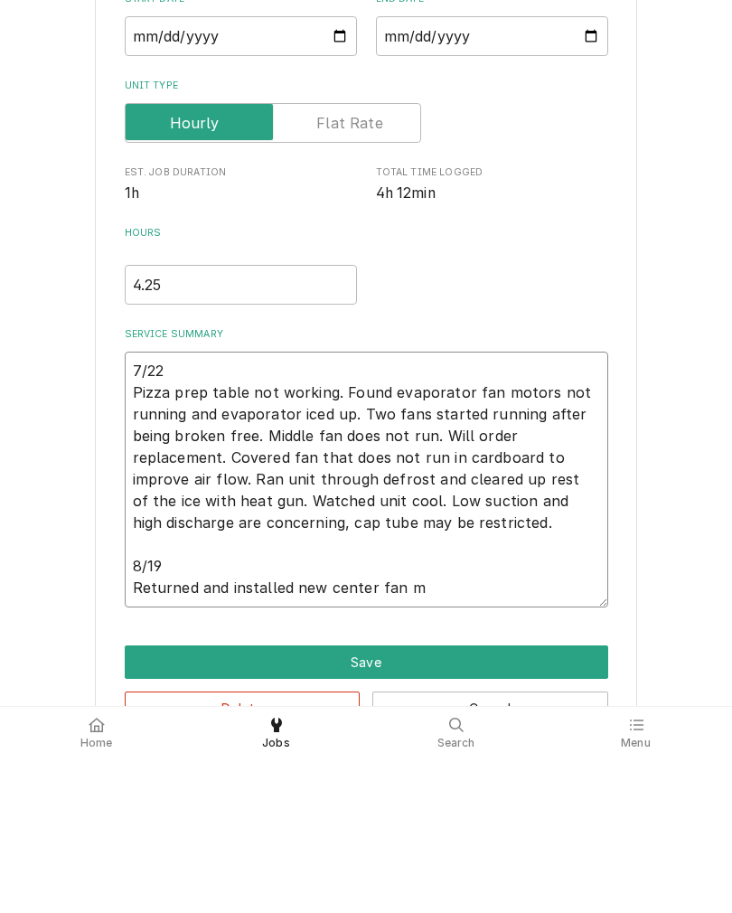
type textarea "x"
type textarea "7/22 Pizza prep table not working. Found evaporator fan motors not running and …"
type textarea "x"
type textarea "7/22 Pizza prep table not working. Found evaporator fan motors not running and …"
type textarea "x"
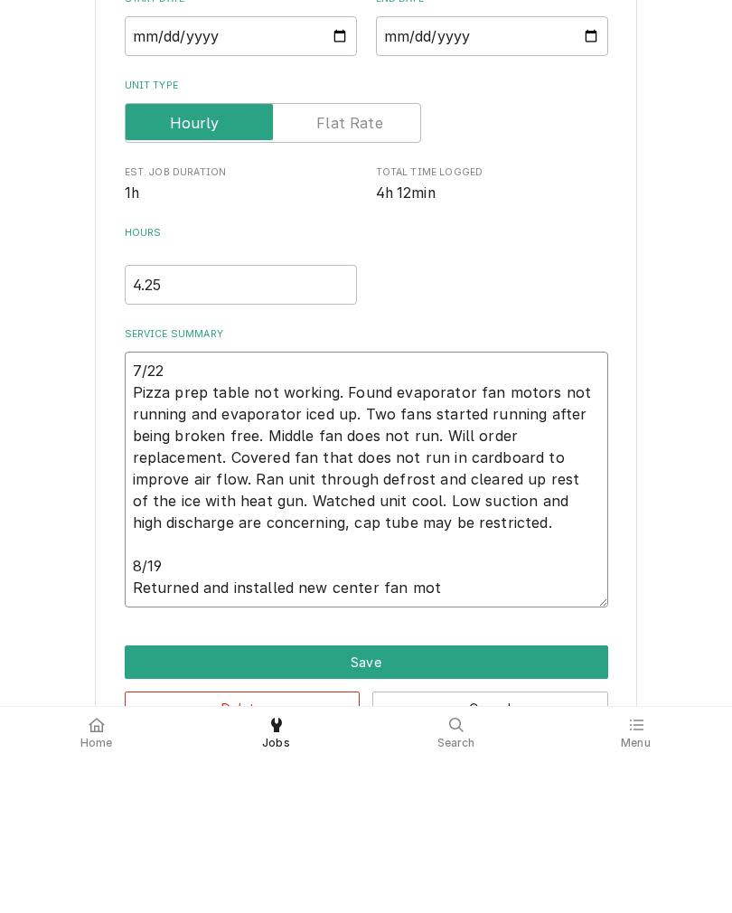
type textarea "7/22 Pizza prep table not working. Found evaporator fan motors not running and …"
type textarea "x"
type textarea "7/22 Pizza prep table not working. Found evaporator fan motors not running and …"
type textarea "x"
type textarea "7/22 Pizza prep table not working. Found evaporator fan motors not running and …"
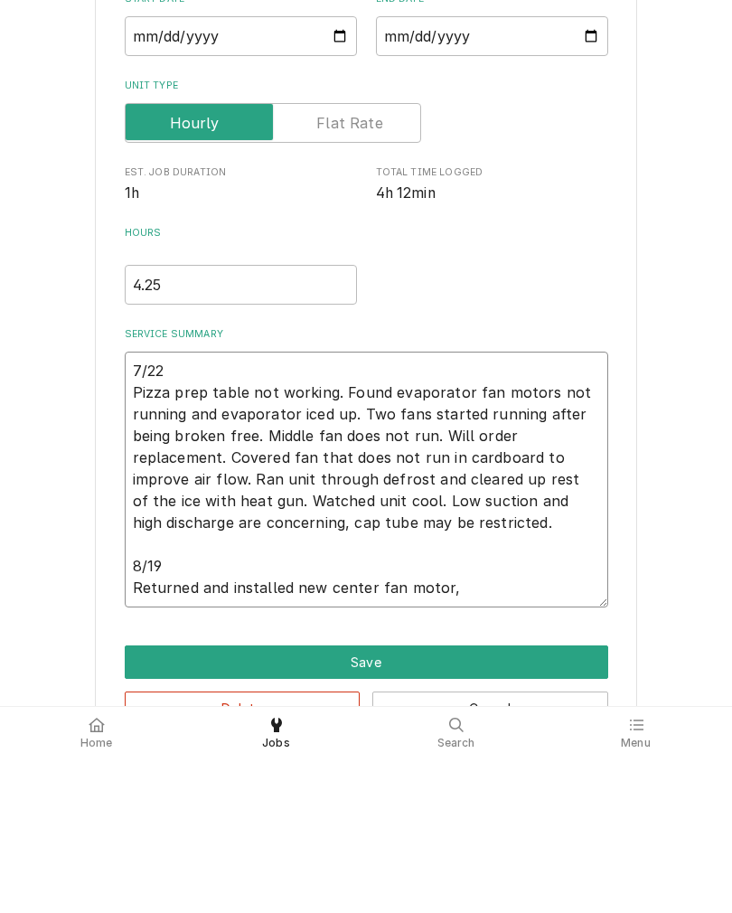
type textarea "x"
type textarea "7/22 Pizza prep table not working. Found evaporator fan motors not running and …"
type textarea "x"
type textarea "7/22 Pizza prep table not working. Found evaporator fan motors not running and …"
type textarea "x"
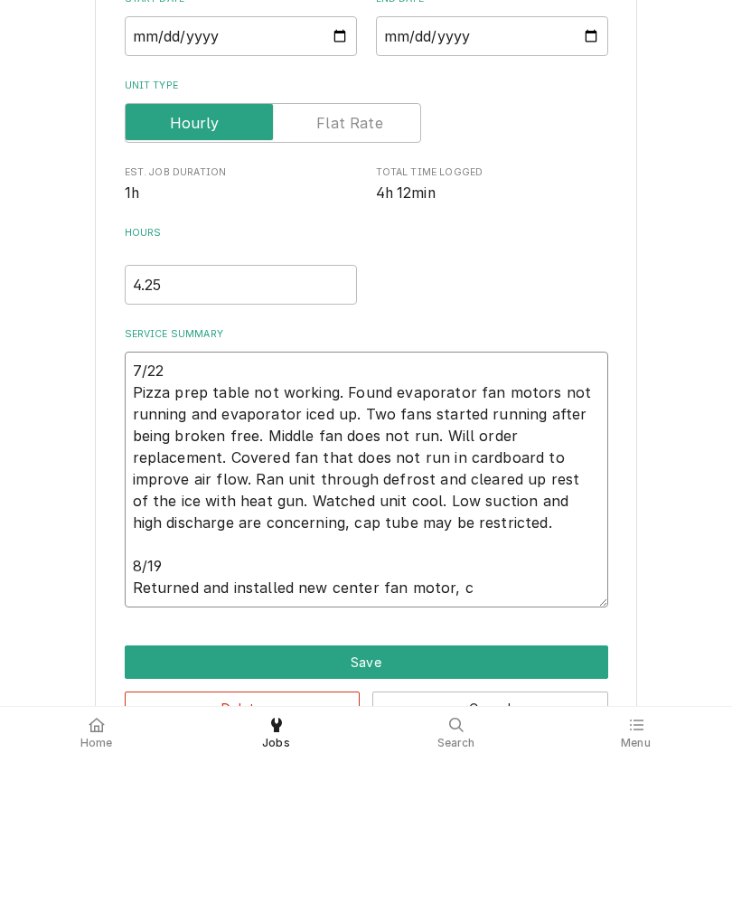
type textarea "7/22 Pizza prep table not working. Found evaporator fan motors not running and …"
type textarea "x"
type textarea "7/22 Pizza prep table not working. Found evaporator fan motors not running and …"
type textarea "x"
type textarea "7/22 Pizza prep table not working. Found evaporator fan motors not running and …"
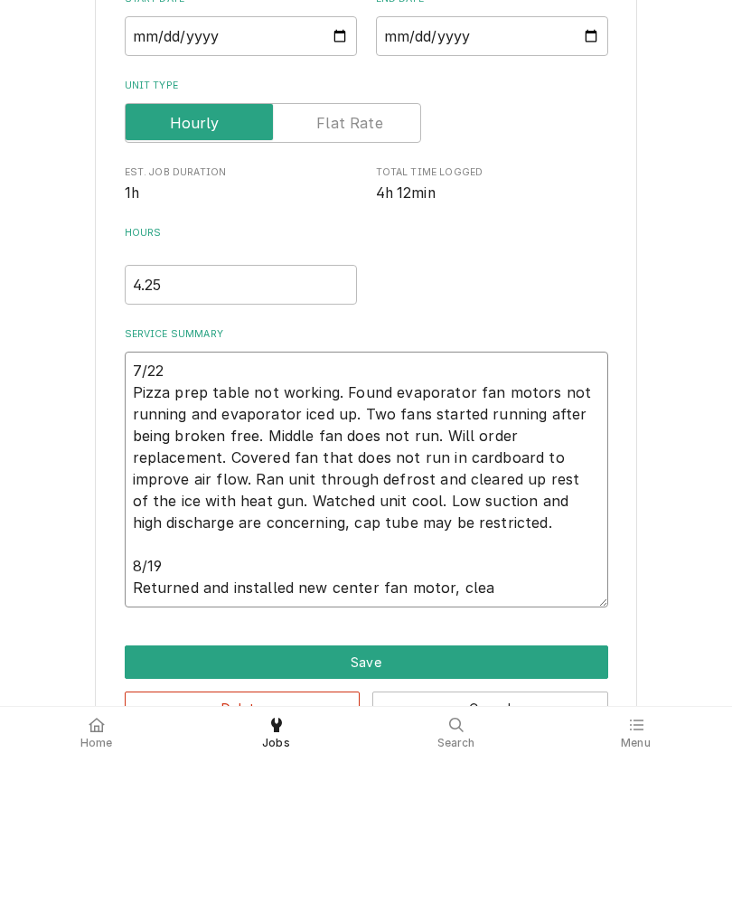
type textarea "x"
type textarea "7/22 Pizza prep table not working. Found evaporator fan motors not running and …"
type textarea "x"
type textarea "7/22 Pizza prep table not working. Found evaporator fan motors not running and …"
type textarea "x"
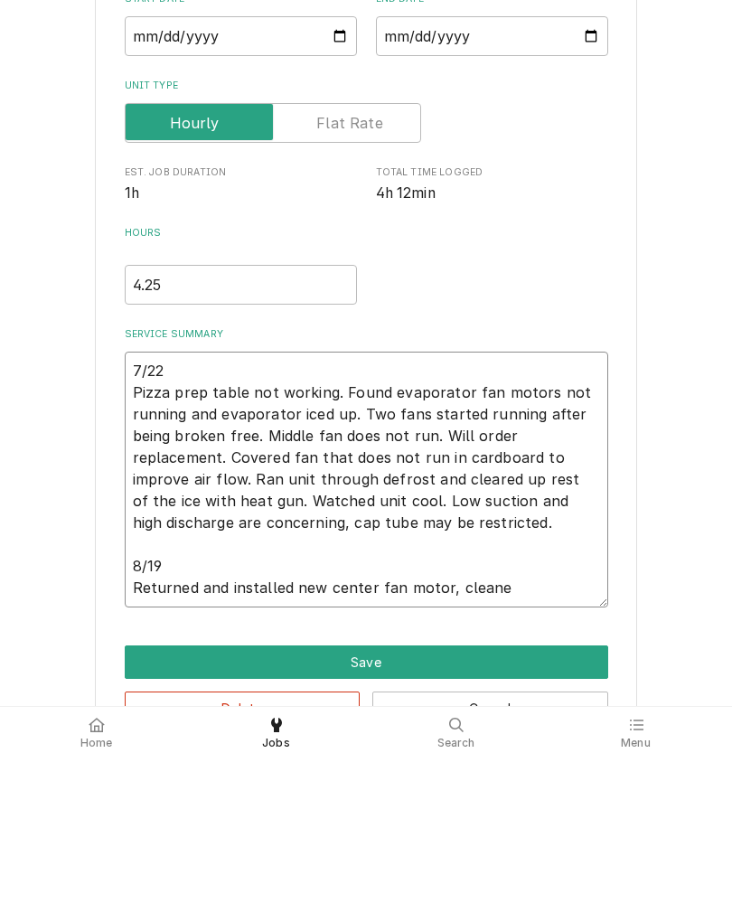
type textarea "7/22 Pizza prep table not working. Found evaporator fan motors not running and …"
type textarea "x"
type textarea "7/22 Pizza prep table not working. Found evaporator fan motors not running and …"
type textarea "x"
type textarea "7/22 Pizza prep table not working. Found evaporator fan motors not running and …"
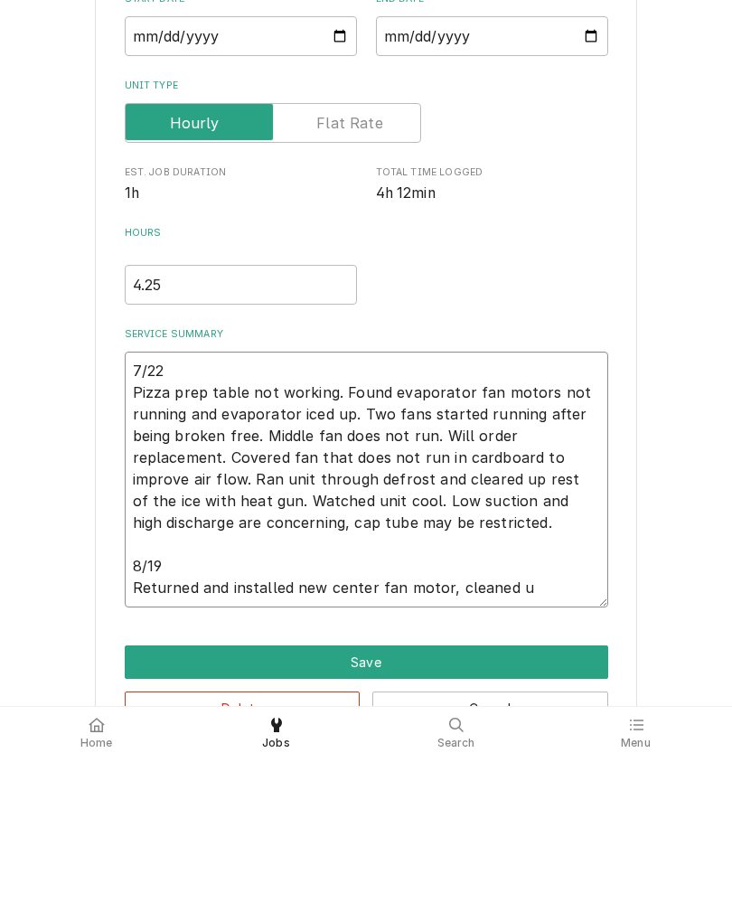
type textarea "x"
type textarea "7/22 Pizza prep table not working. Found evaporator fan motors not running and …"
type textarea "x"
type textarea "7/22 Pizza prep table not working. Found evaporator fan motors not running and …"
type textarea "x"
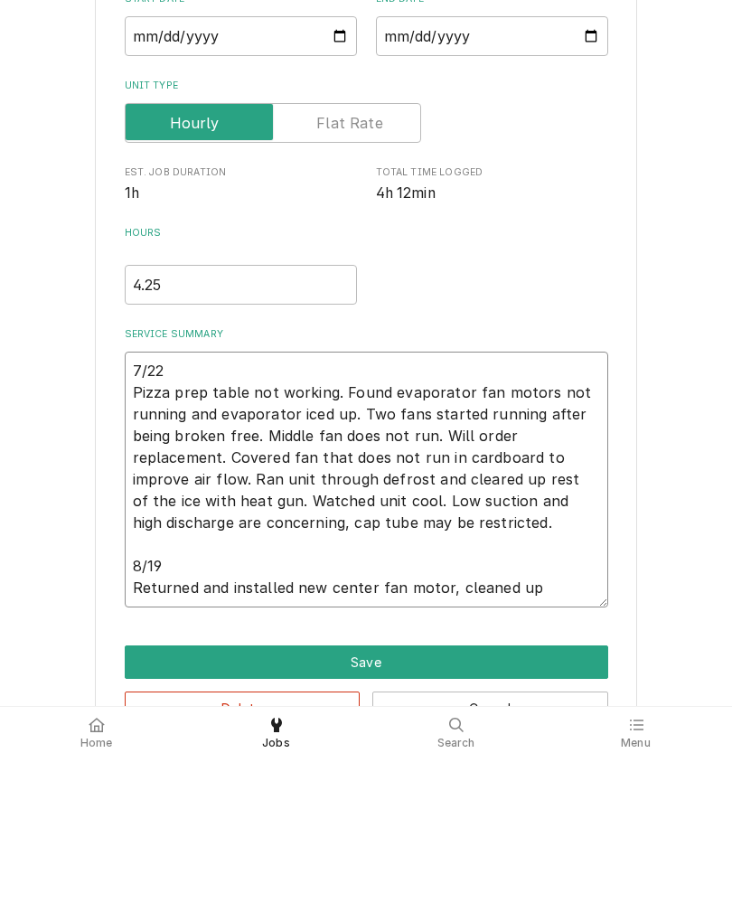
type textarea "7/22 Pizza prep table not working. Found evaporator fan motors not running and …"
type textarea "x"
type textarea "7/22 Pizza prep table not working. Found evaporator fan motors not running and …"
type textarea "x"
type textarea "7/22 Pizza prep table not working. Found evaporator fan motors not running and …"
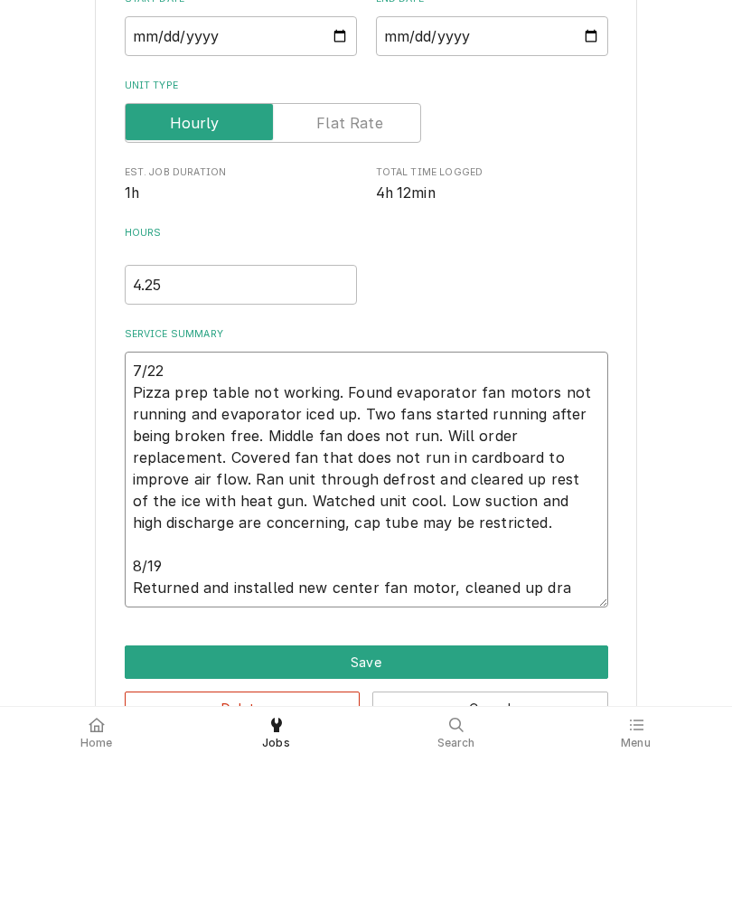
type textarea "x"
type textarea "7/22 Pizza prep table not working. Found evaporator fan motors not running and …"
type textarea "x"
type textarea "7/22 Pizza prep table not working. Found evaporator fan motors not running and …"
type textarea "x"
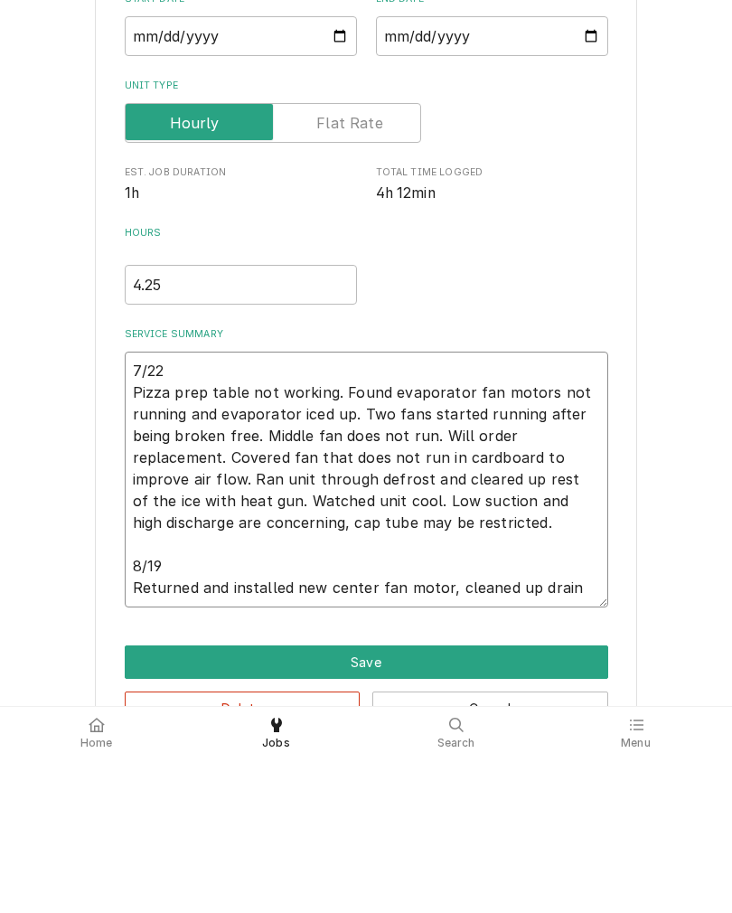
type textarea "7/22 Pizza prep table not working. Found evaporator fan motors not running and …"
type textarea "x"
type textarea "7/22 Pizza prep table not working. Found evaporator fan motors not running and …"
type textarea "x"
type textarea "7/22 Pizza prep table not working. Found evaporator fan motors not running and …"
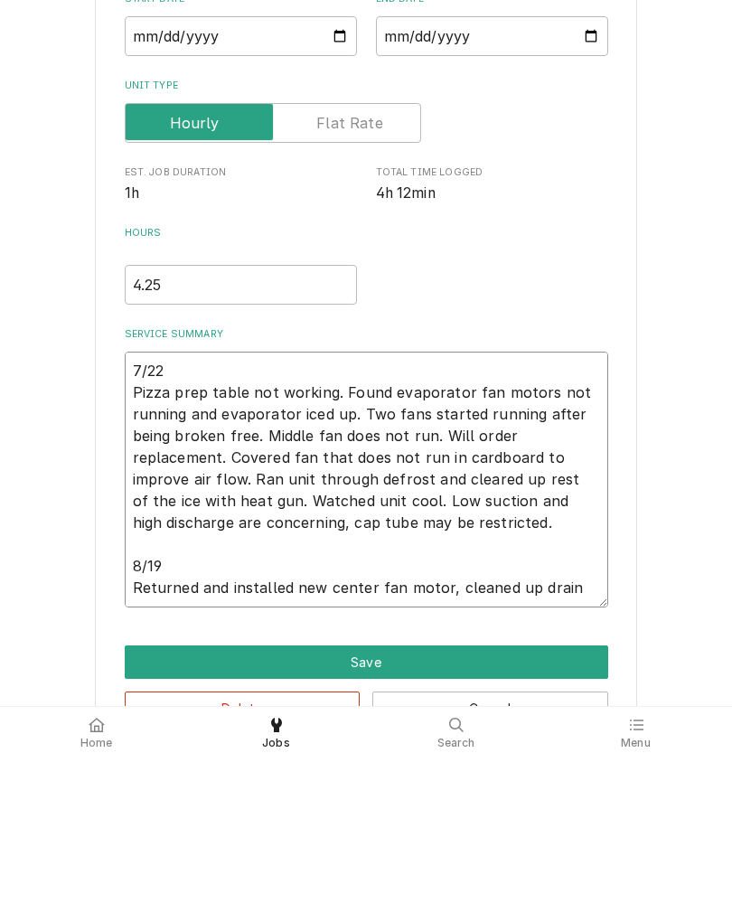
type textarea "x"
type textarea "7/22 Pizza prep table not working. Found evaporator fan motors not running and …"
type textarea "x"
type textarea "7/22 Pizza prep table not working. Found evaporator fan motors not running and …"
type textarea "x"
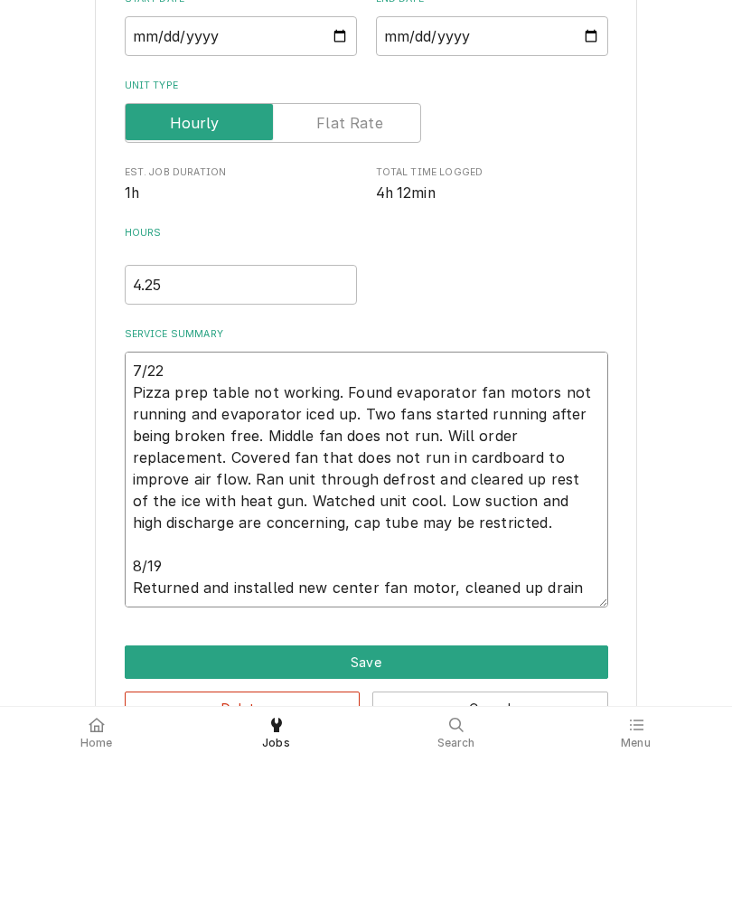
type textarea "7/22 Pizza prep table not working. Found evaporator fan motors not running and …"
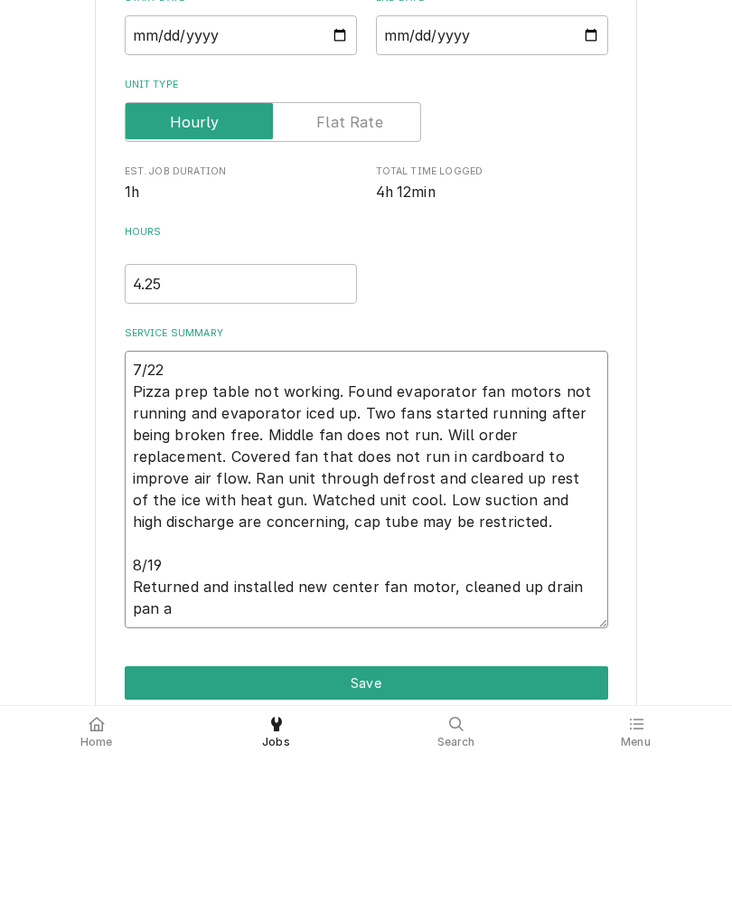
type textarea "x"
type textarea "7/22 Pizza prep table not working. Found evaporator fan motors not running and …"
type textarea "x"
type textarea "7/22 Pizza prep table not working. Found evaporator fan motors not running and …"
type textarea "x"
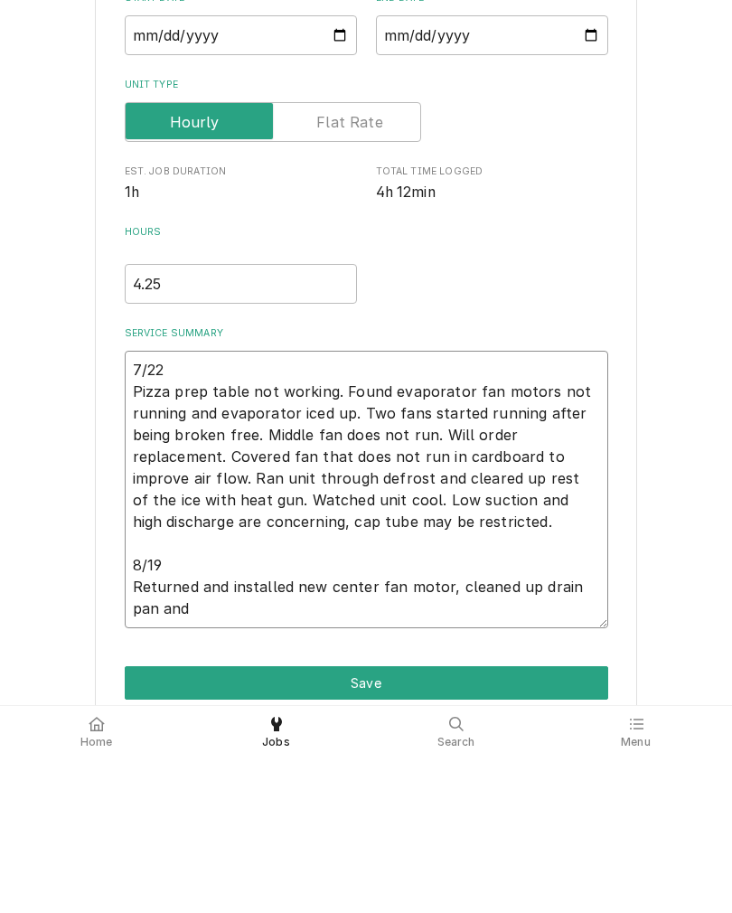
type textarea "7/22 Pizza prep table not working. Found evaporator fan motors not running and …"
type textarea "x"
type textarea "7/22 Pizza prep table not working. Found evaporator fan motors not running and …"
type textarea "x"
type textarea "7/22 Pizza prep table not working. Found evaporator fan motors not running and …"
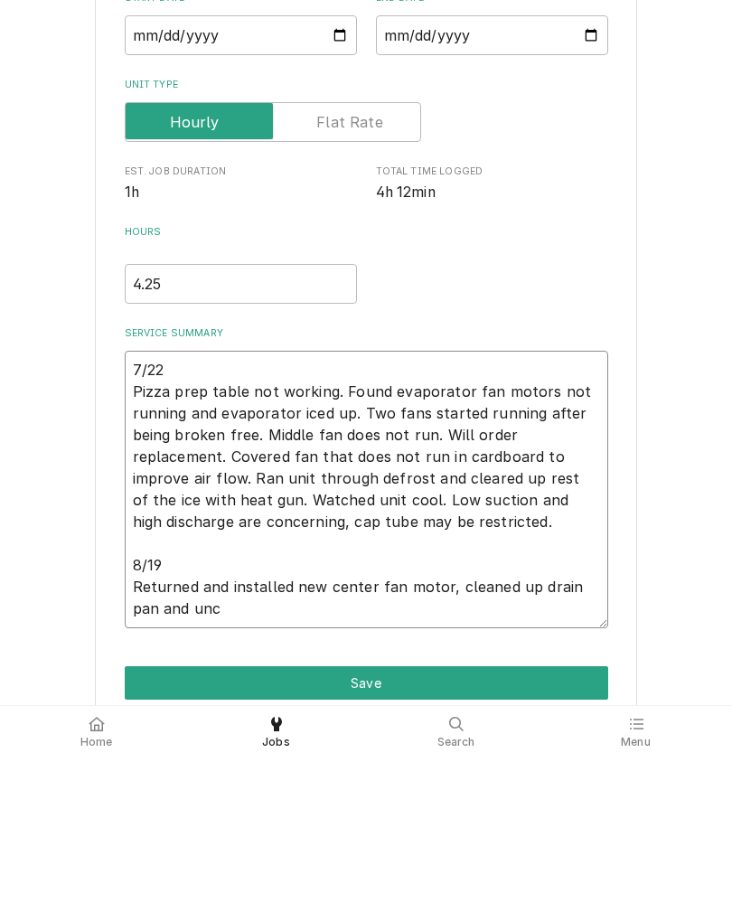
type textarea "x"
type textarea "7/22 Pizza prep table not working. Found evaporator fan motors not running and …"
type textarea "x"
type textarea "7/22 Pizza prep table not working. Found evaporator fan motors not running and …"
type textarea "x"
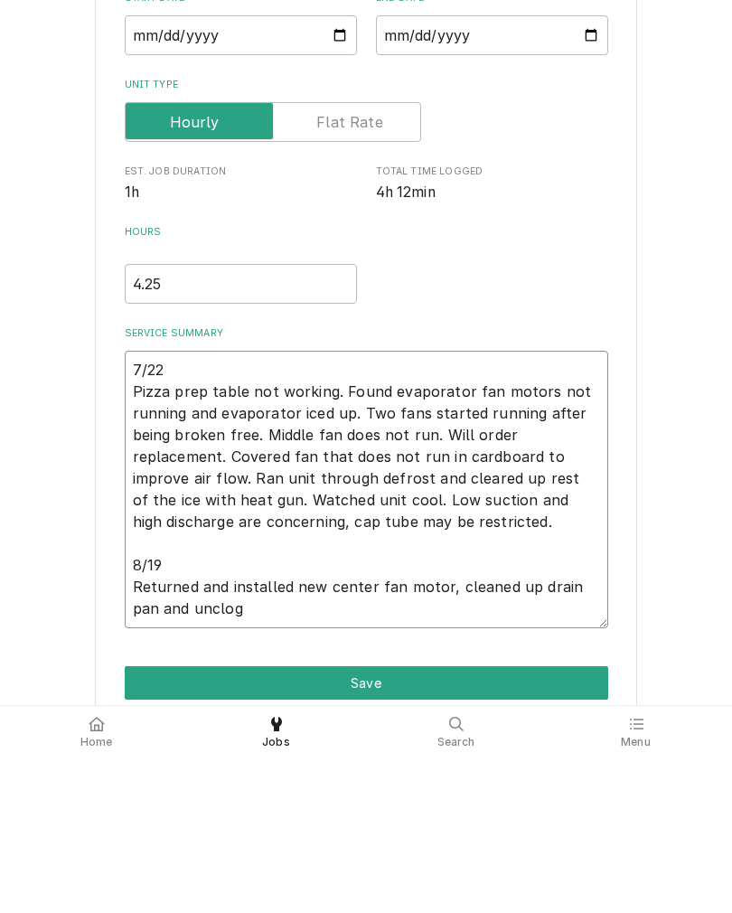
type textarea "7/22 Pizza prep table not working. Found evaporator fan motors not running and …"
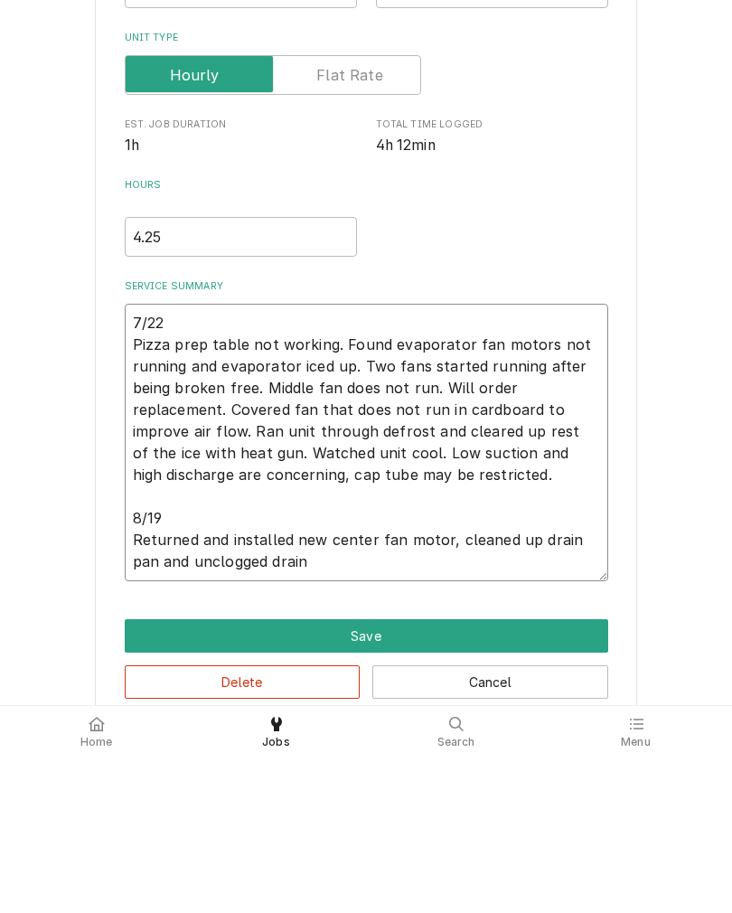
scroll to position [129, 0]
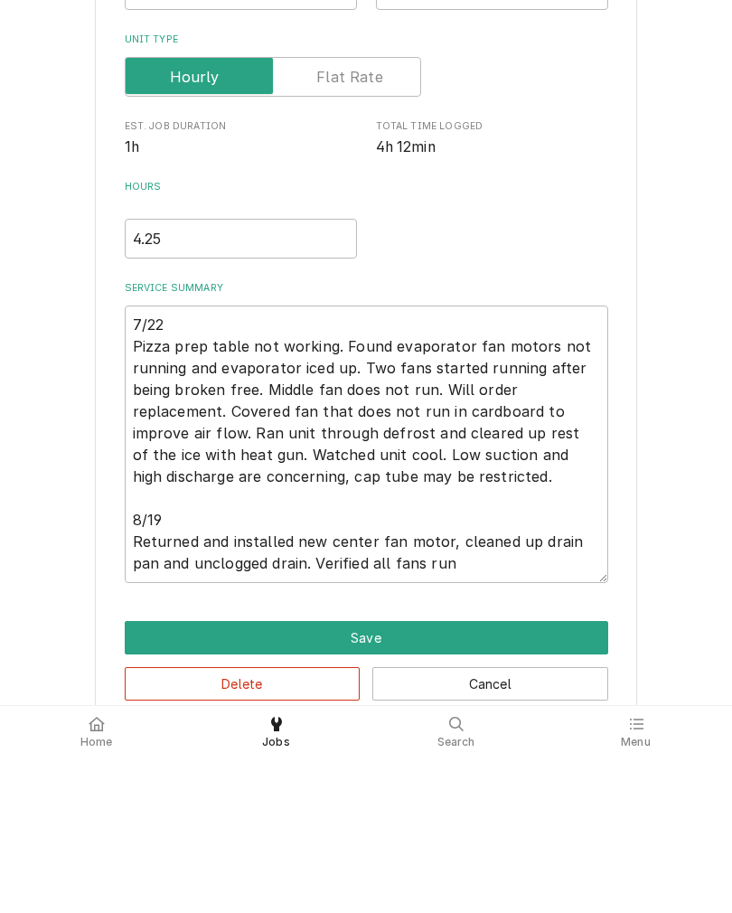
click at [47, 528] on div "Use the fields below to edit this service charge Short Description Commercial R…" at bounding box center [366, 417] width 732 height 958
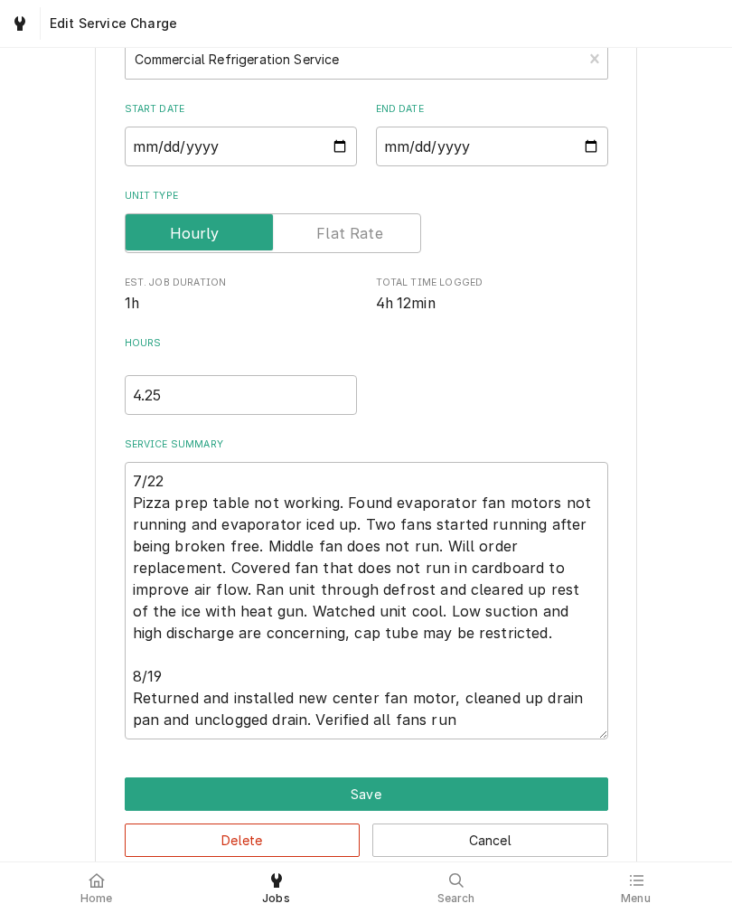
click at [526, 811] on button "Save" at bounding box center [366, 793] width 483 height 33
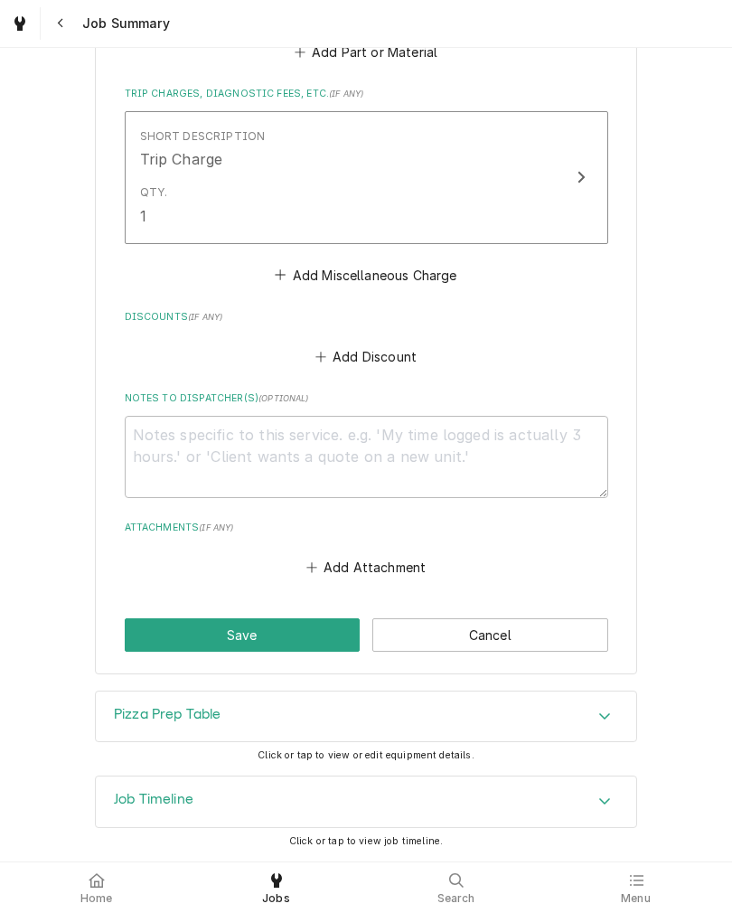
scroll to position [1336, 0]
click at [273, 646] on button "Save" at bounding box center [243, 634] width 236 height 33
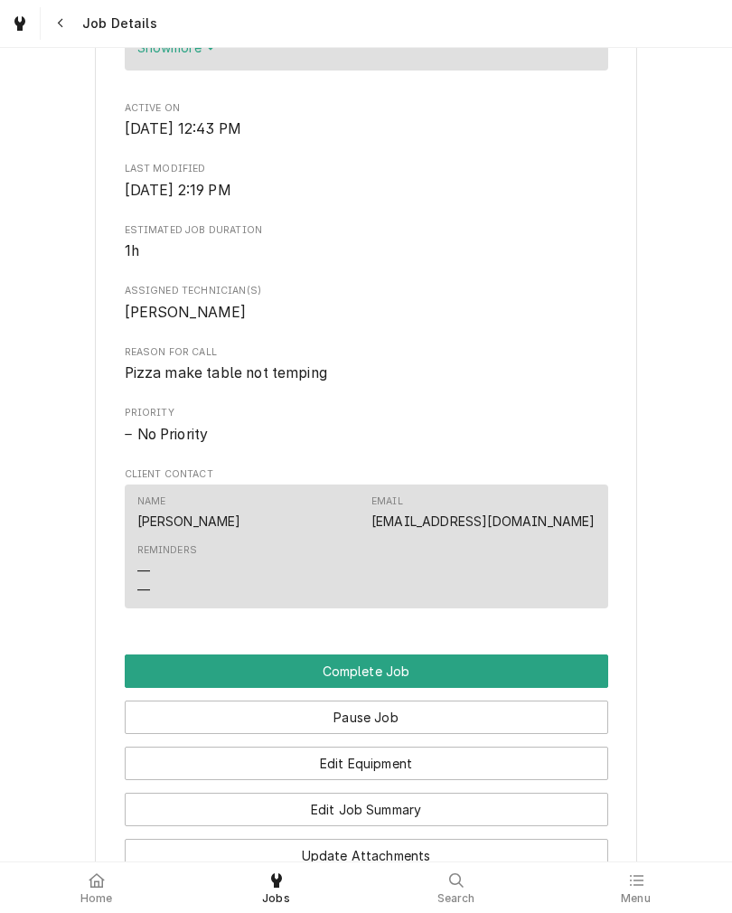
scroll to position [808, 0]
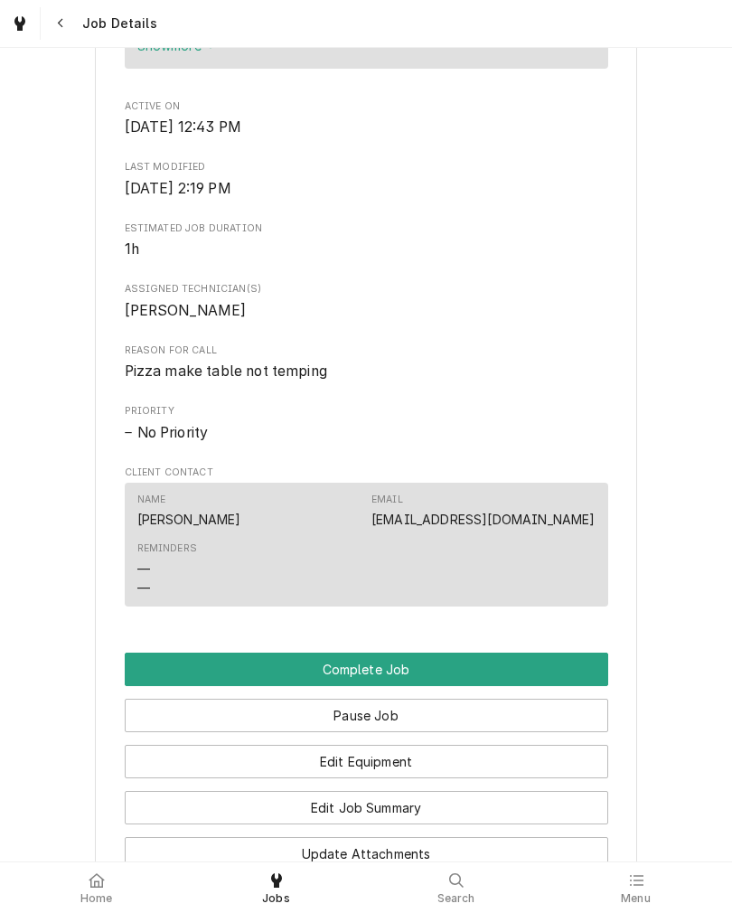
click at [489, 680] on button "Complete Job" at bounding box center [366, 668] width 483 height 33
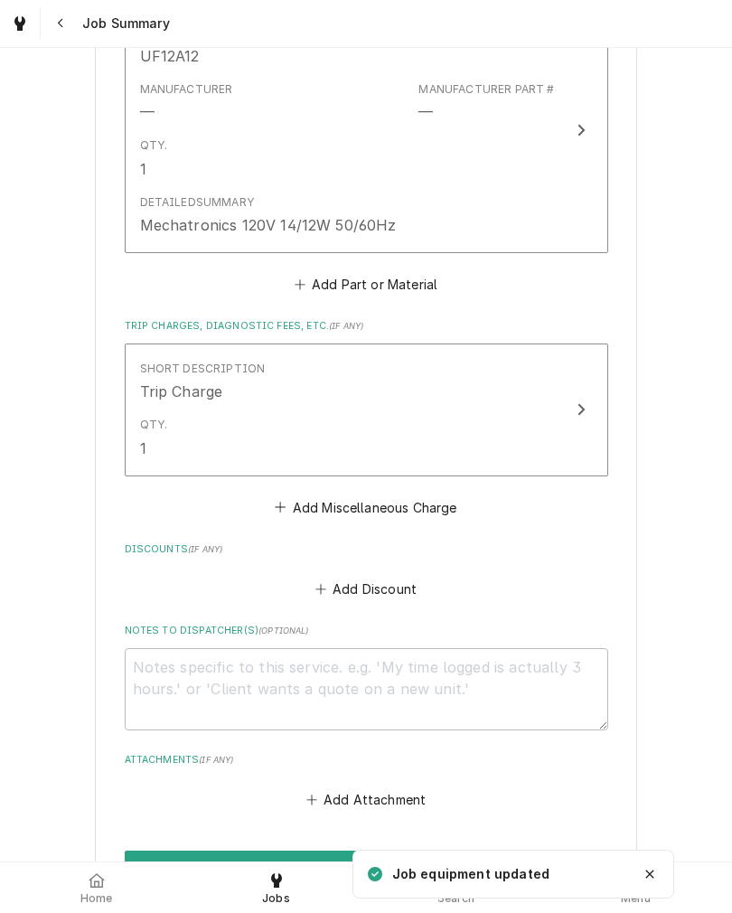
scroll to position [1183, 0]
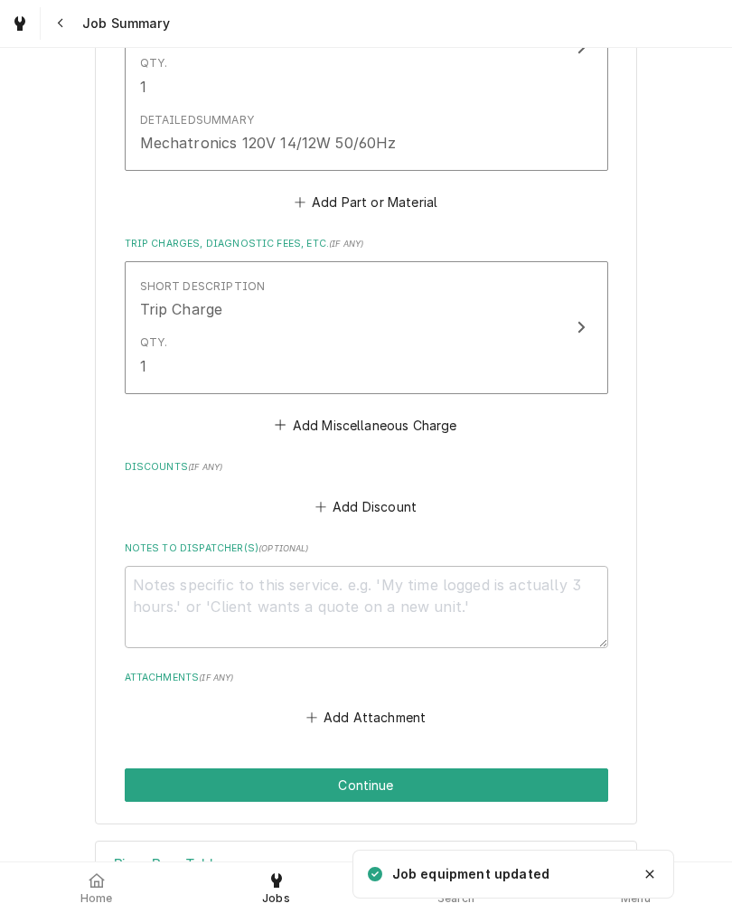
click at [468, 785] on button "Continue" at bounding box center [366, 784] width 483 height 33
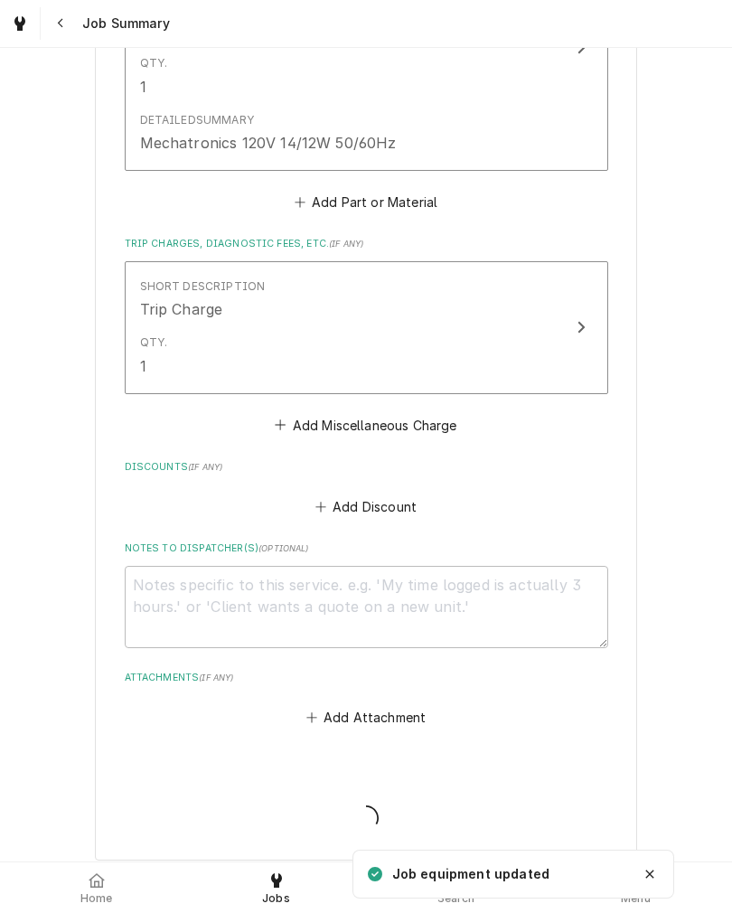
type textarea "x"
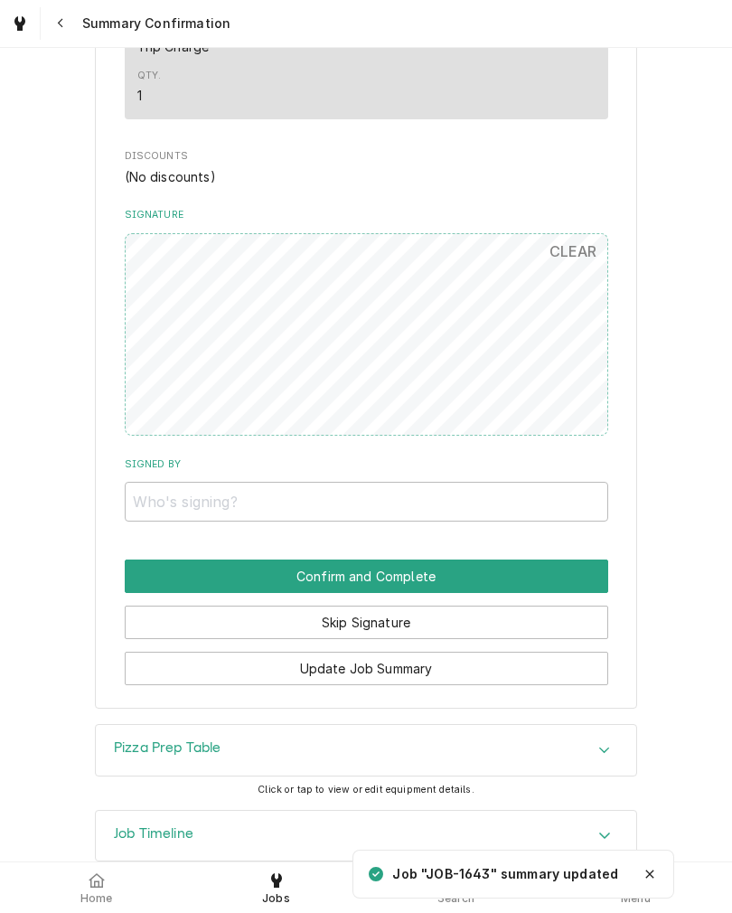
scroll to position [1214, 0]
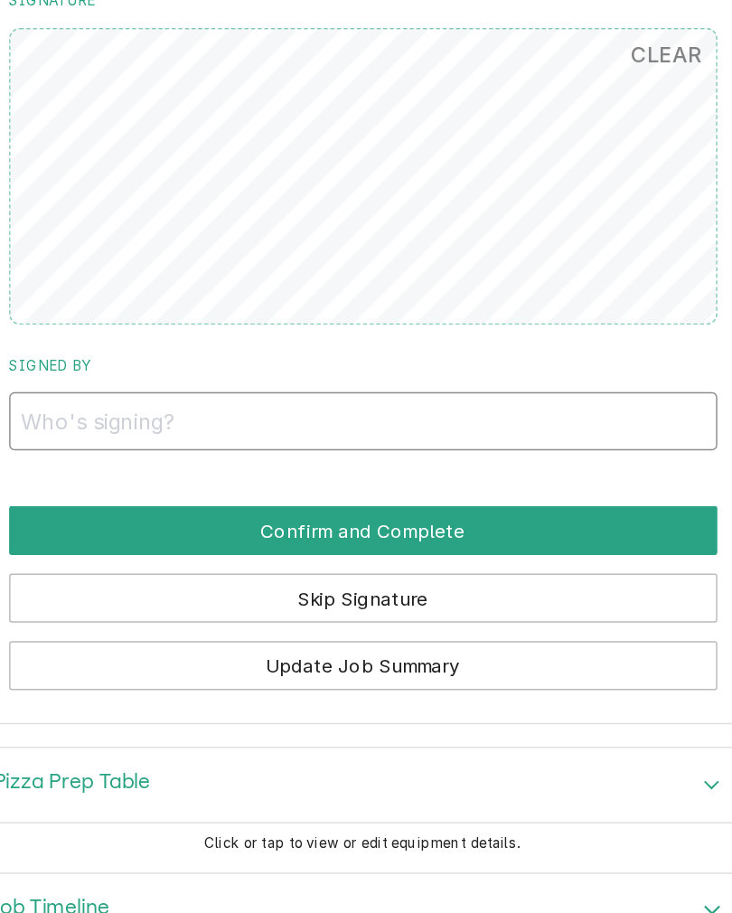
click at [358, 479] on input "Signed By" at bounding box center [366, 499] width 483 height 40
click at [125, 479] on input "Signed By" at bounding box center [366, 499] width 483 height 40
type input "Anson Pepples"
click at [125, 557] on button "Confirm and Complete" at bounding box center [366, 573] width 483 height 33
